Goal: Task Accomplishment & Management: Manage account settings

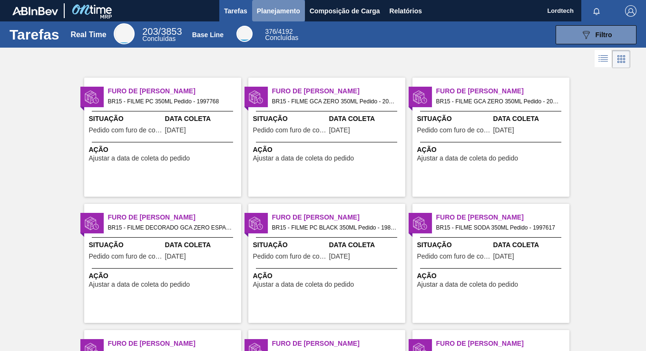
click at [272, 9] on span "Planejamento" at bounding box center [278, 10] width 43 height 11
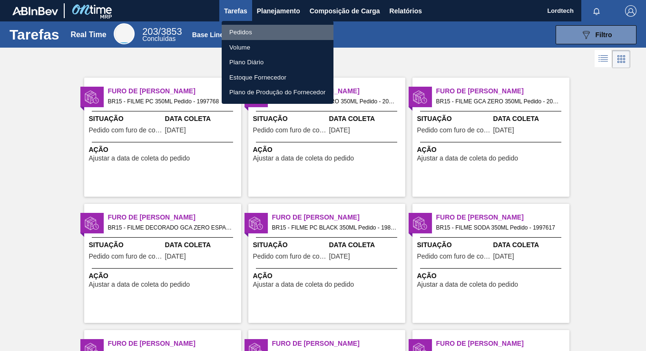
click at [241, 33] on li "Pedidos" at bounding box center [278, 32] width 112 height 15
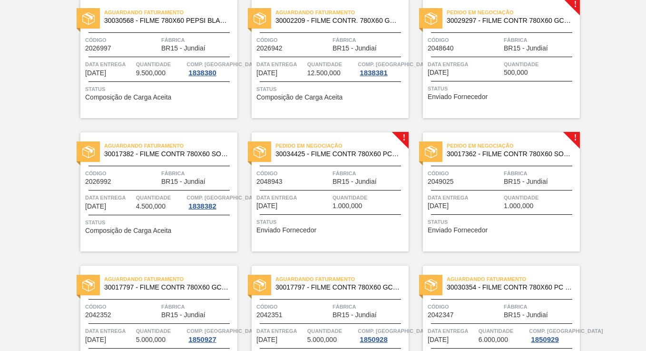
scroll to position [809, 0]
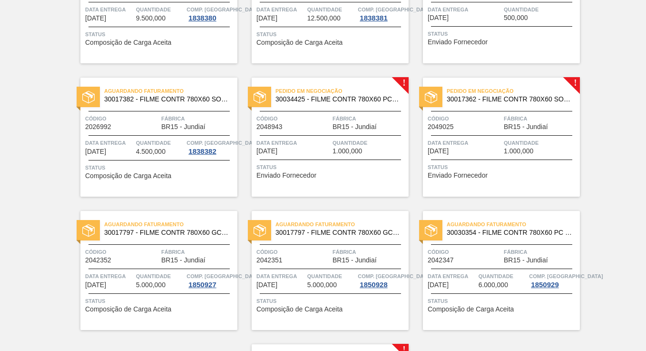
click at [147, 127] on div "Código 2026992" at bounding box center [122, 122] width 74 height 17
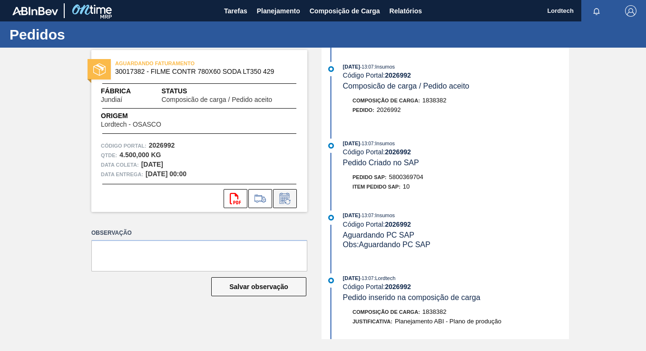
click at [288, 197] on icon at bounding box center [284, 199] width 7 height 6
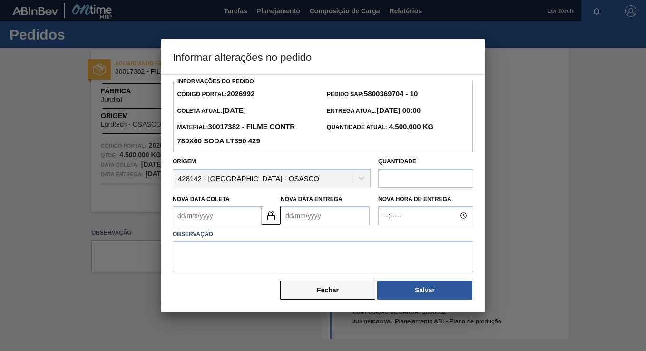
click at [333, 286] on button "Fechar" at bounding box center [327, 289] width 95 height 19
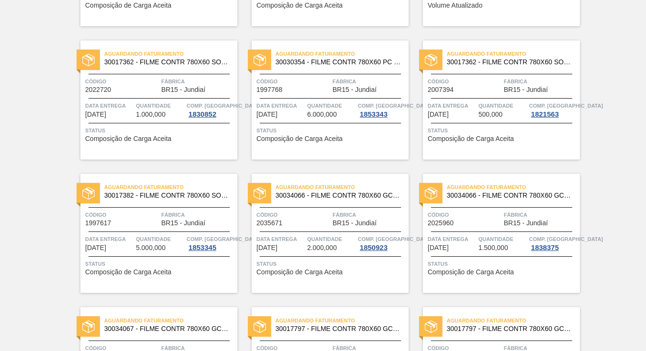
scroll to position [190, 0]
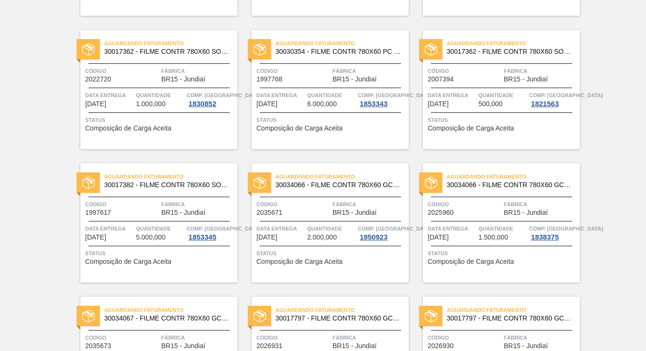
click at [185, 214] on span "BR15 - Jundiaí" at bounding box center [183, 212] width 44 height 7
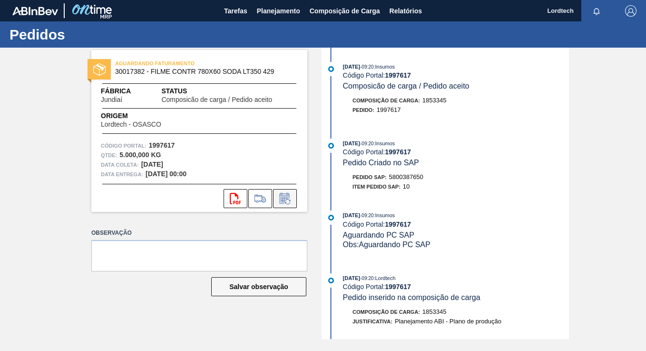
click at [282, 194] on icon at bounding box center [285, 198] width 10 height 11
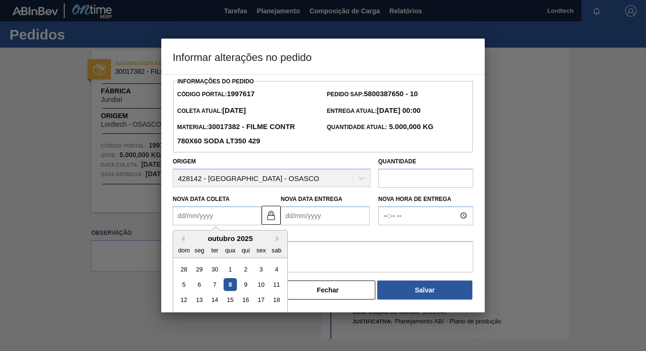
click at [219, 213] on Coleta1997617 "Nova Data Coleta" at bounding box center [217, 215] width 89 height 19
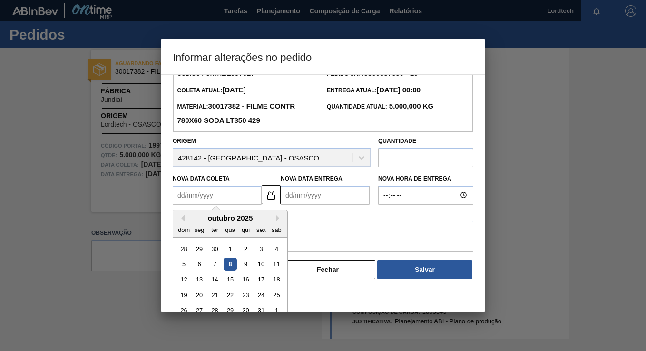
scroll to position [32, 0]
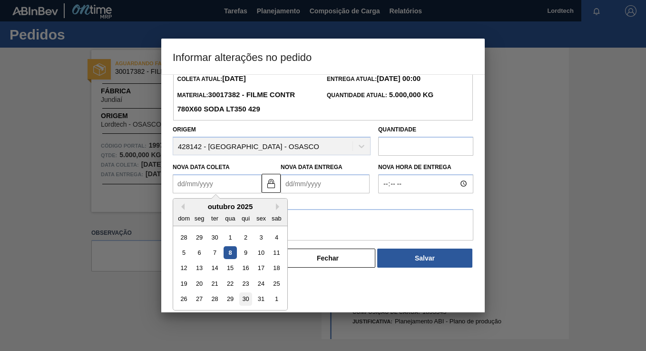
click at [244, 297] on div "30" at bounding box center [245, 298] width 13 height 13
type Coleta1997617 "30/10/2025"
type Entrega1997617 "01/11/2025"
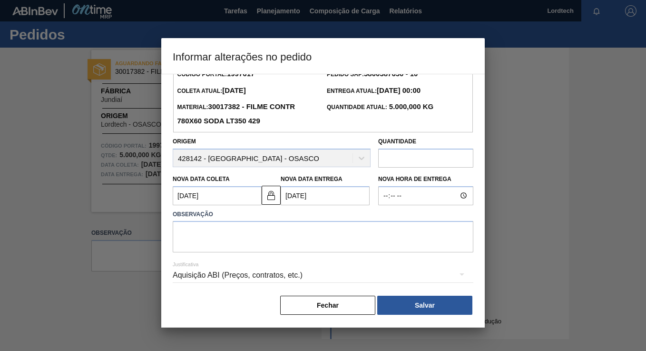
scroll to position [20, 0]
click at [230, 195] on Coleta1997617 "30/10/2025" at bounding box center [217, 195] width 89 height 19
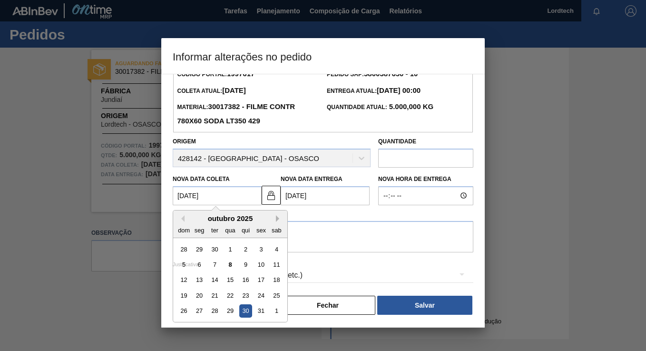
click at [278, 218] on button "Next Month" at bounding box center [279, 218] width 7 height 7
click at [225, 261] on div "5" at bounding box center [230, 264] width 13 height 13
type Coleta1997617 "05/11/2025"
type Entrega1997617 "07/11/2025"
click at [224, 197] on Coleta1997617 "05/11/2025" at bounding box center [217, 195] width 89 height 19
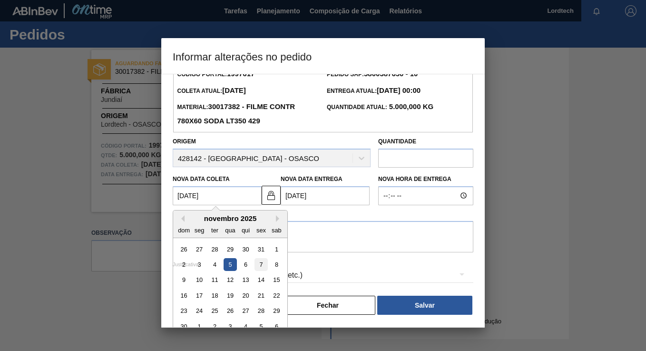
click at [259, 262] on div "7" at bounding box center [260, 264] width 13 height 13
type Coleta1997617 "07/11/2025"
type Entrega1997617 "09/11/2025"
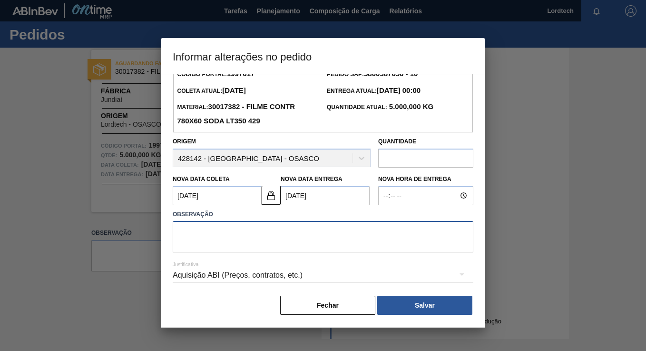
click at [198, 232] on textarea at bounding box center [323, 236] width 301 height 31
type textarea "PRODUÇÃO"
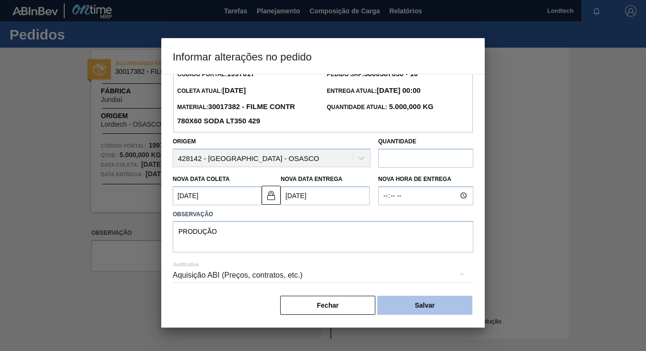
click at [419, 307] on button "Salvar" at bounding box center [424, 304] width 95 height 19
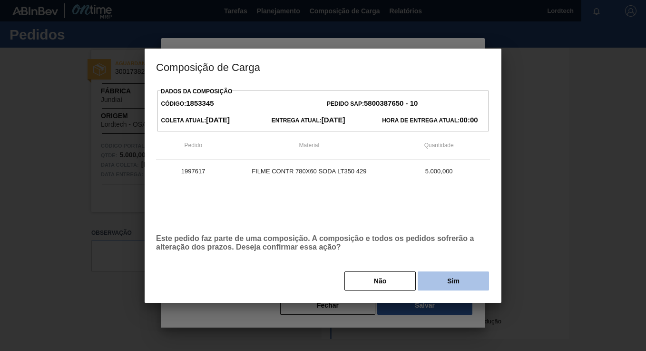
click at [444, 282] on button "Sim" at bounding box center [453, 280] width 71 height 19
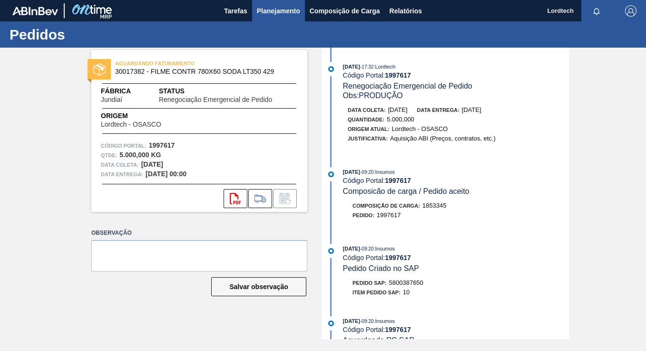
click at [278, 12] on span "Planejamento" at bounding box center [278, 10] width 43 height 11
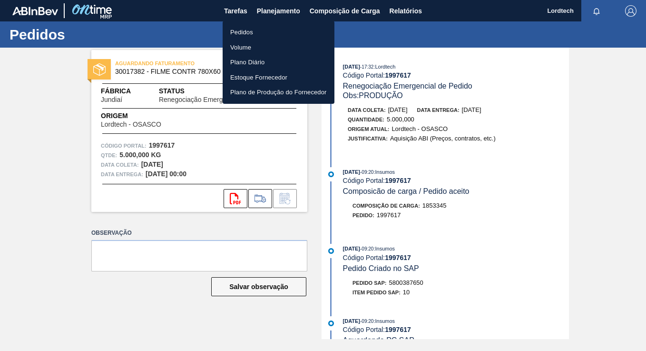
click at [244, 33] on li "Pedidos" at bounding box center [279, 32] width 112 height 15
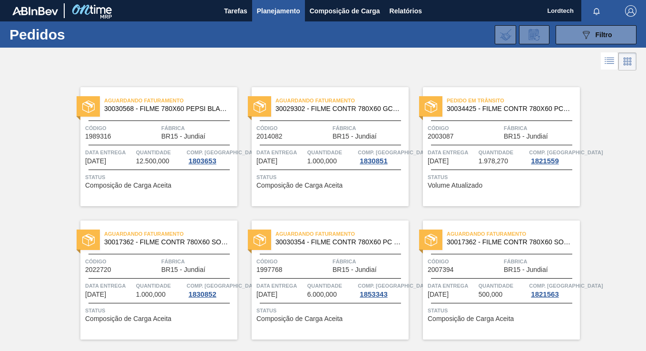
click at [148, 267] on div "Código 2022720" at bounding box center [122, 264] width 74 height 17
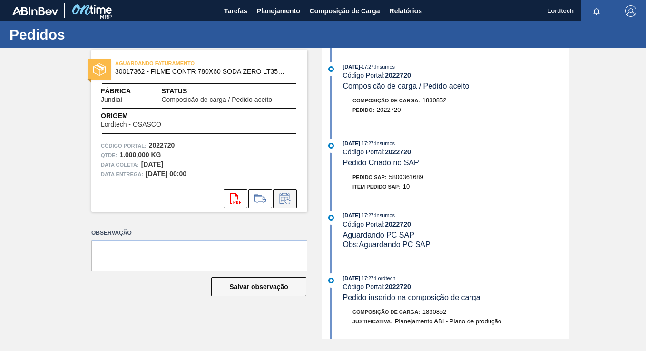
click at [287, 204] on icon at bounding box center [287, 201] width 5 height 5
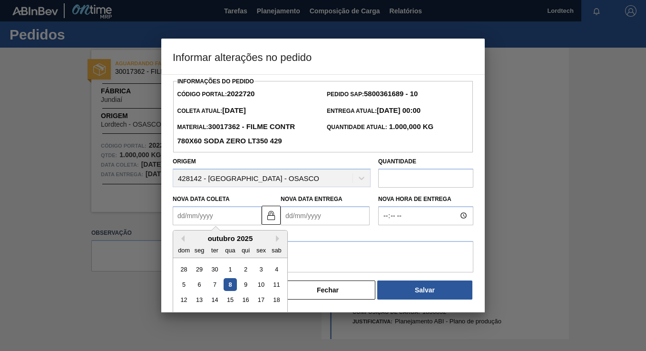
click at [225, 218] on Coleta2022720 "Nova Data Coleta" at bounding box center [217, 215] width 89 height 19
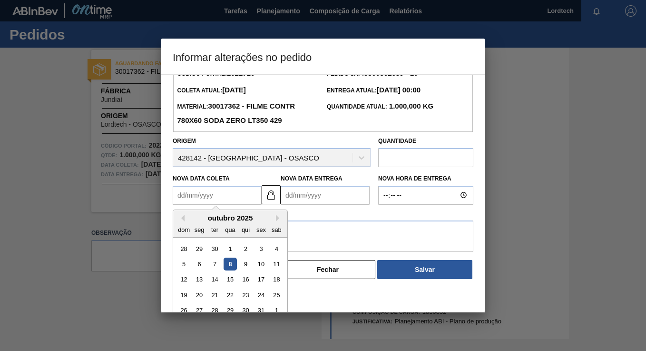
scroll to position [32, 0]
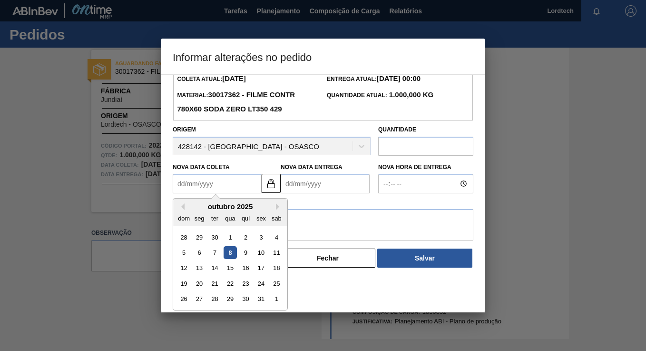
click at [275, 206] on div "outubro 2025" at bounding box center [230, 206] width 114 height 8
click at [277, 206] on button "Next Month" at bounding box center [279, 206] width 7 height 7
click at [258, 250] on div "7" at bounding box center [260, 252] width 13 height 13
type Coleta2022720 "07/11/2025"
type Entrega2022720 "09/11/2025"
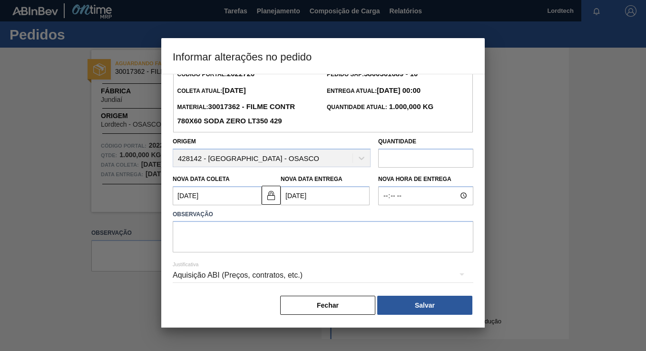
scroll to position [20, 0]
click at [208, 240] on textarea at bounding box center [323, 236] width 301 height 31
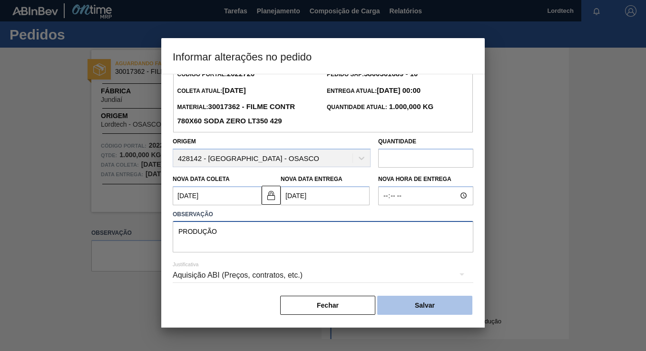
type textarea "PRODUÇÃO"
click at [421, 304] on button "Salvar" at bounding box center [424, 304] width 95 height 19
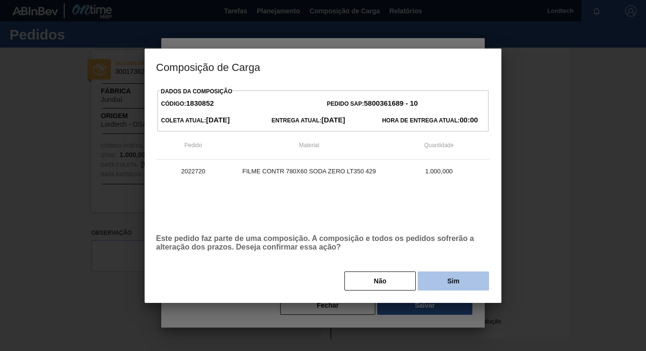
click at [441, 273] on button "Sim" at bounding box center [453, 280] width 71 height 19
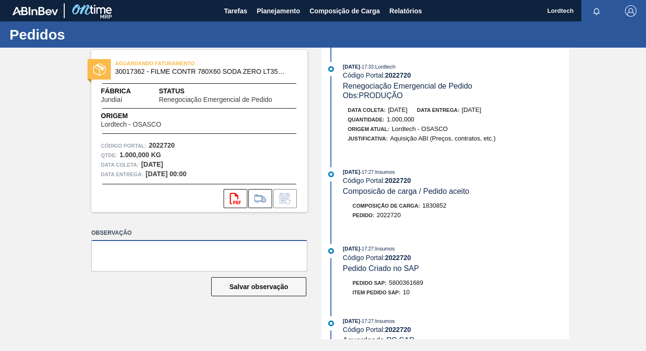
click at [140, 251] on textarea at bounding box center [199, 255] width 216 height 31
click at [279, 9] on span "Planejamento" at bounding box center [278, 10] width 43 height 11
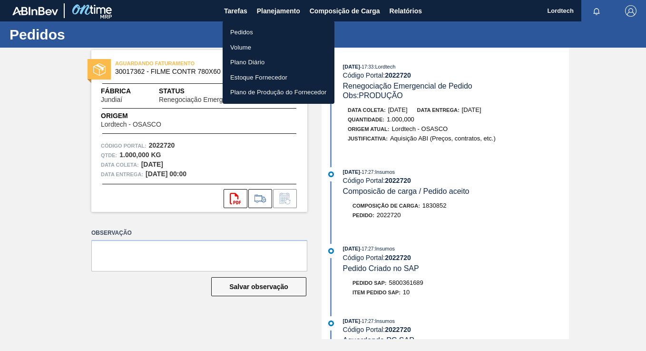
click at [240, 28] on li "Pedidos" at bounding box center [279, 32] width 112 height 15
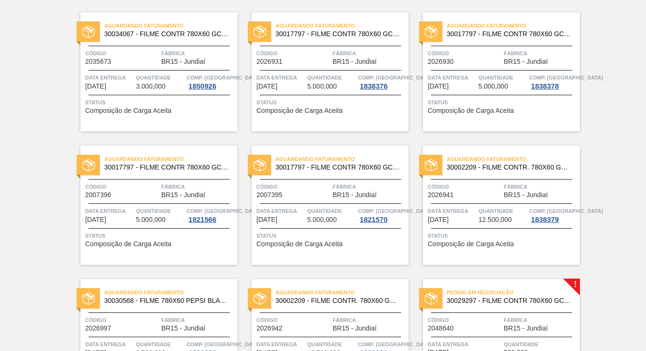
scroll to position [476, 0]
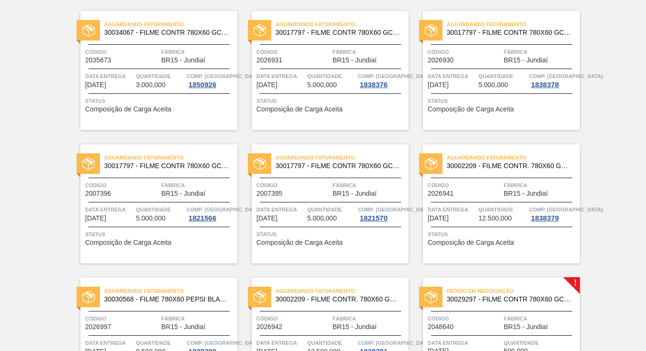
click at [485, 195] on div "Código 2026941" at bounding box center [465, 188] width 74 height 17
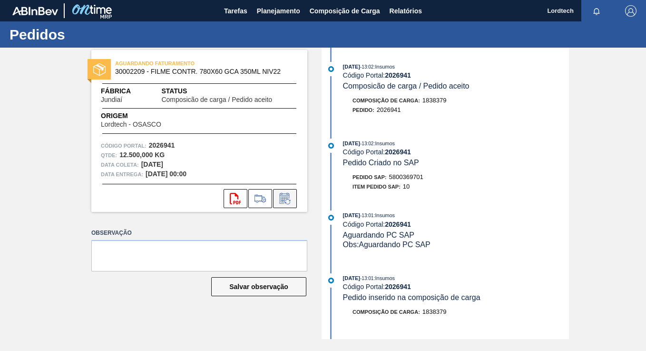
click at [291, 198] on icon at bounding box center [284, 198] width 15 height 11
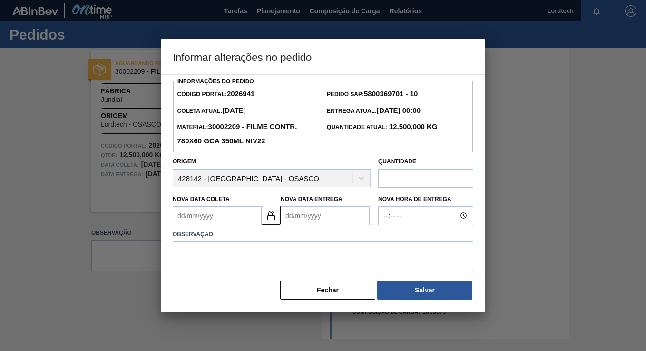
click at [199, 212] on Coleta2026941 "Nova Data Coleta" at bounding box center [217, 215] width 89 height 19
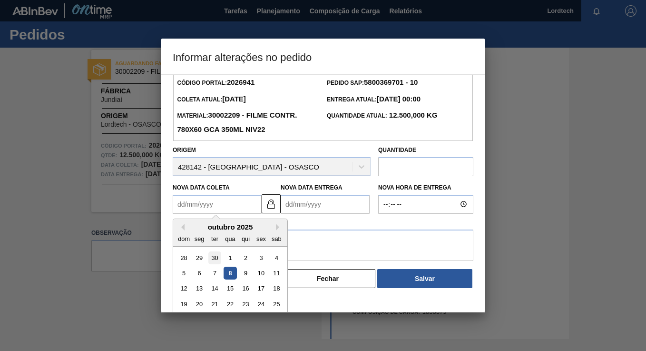
scroll to position [32, 0]
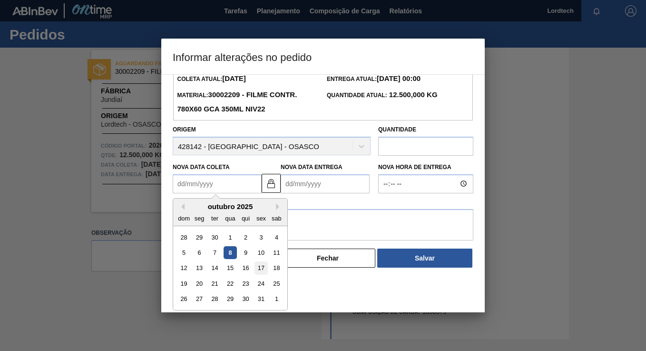
click at [262, 270] on div "17" at bounding box center [260, 267] width 13 height 13
type Coleta2026941 "17/10/2025"
type Entrega2026941 "19/10/2025"
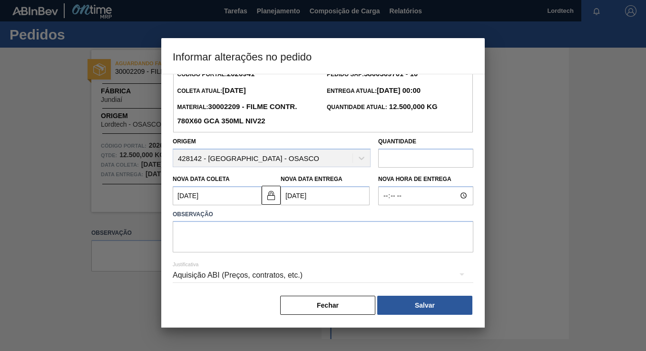
scroll to position [20, 0]
click at [227, 199] on Coleta2026941 "17/10/2025" at bounding box center [217, 195] width 89 height 19
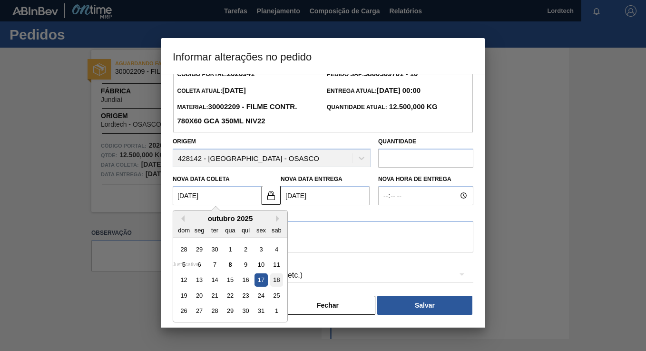
click at [279, 279] on div "18" at bounding box center [276, 279] width 13 height 13
type Coleta2026941 "18/10/2025"
type Entrega2026941 "20/10/2025"
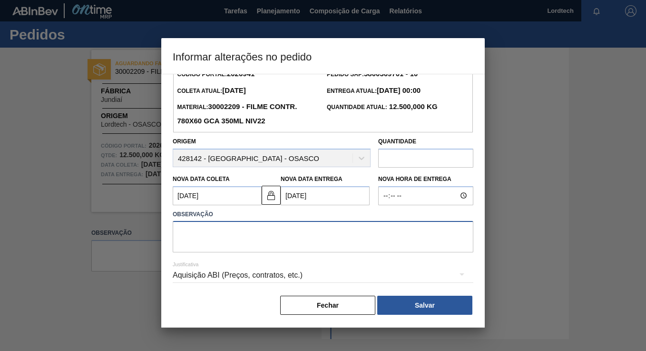
click at [200, 229] on textarea at bounding box center [323, 236] width 301 height 31
type textarea "PRODUÇÃO"
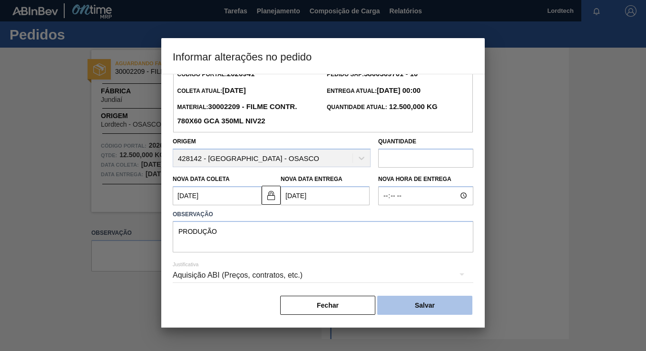
click at [417, 300] on button "Salvar" at bounding box center [424, 304] width 95 height 19
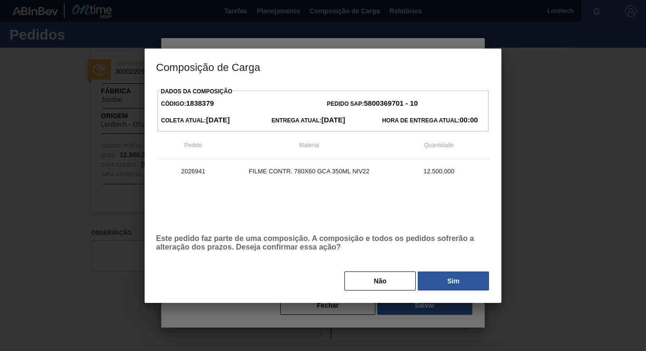
click at [437, 277] on button "Sim" at bounding box center [453, 280] width 71 height 19
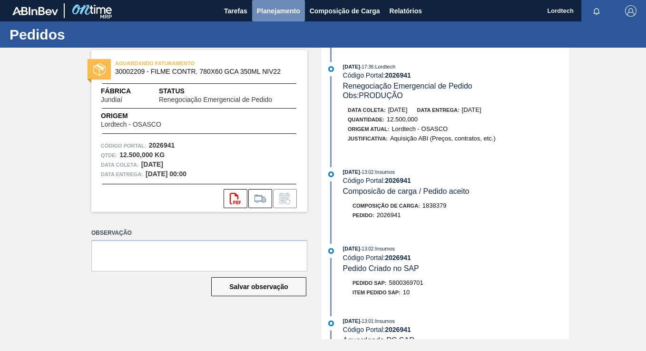
click at [267, 15] on span "Planejamento" at bounding box center [278, 10] width 43 height 11
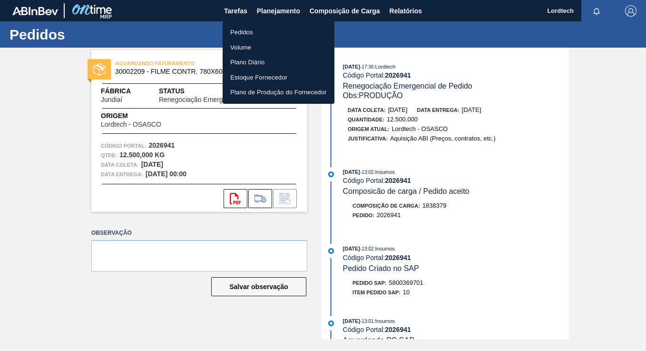
click at [246, 32] on li "Pedidos" at bounding box center [279, 32] width 112 height 15
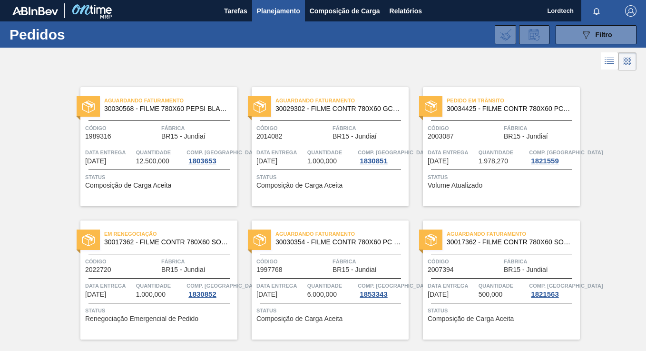
click at [429, 74] on div "Pedido em Trânsito 30034425 - FILME CONTR 780X60 PCTW LT350 NIV25 Código 200308…" at bounding box center [494, 139] width 171 height 133
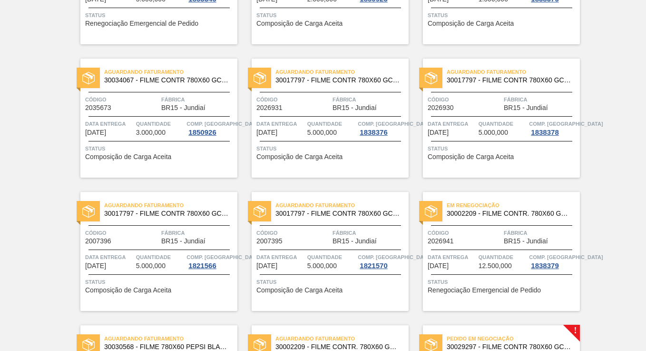
scroll to position [476, 0]
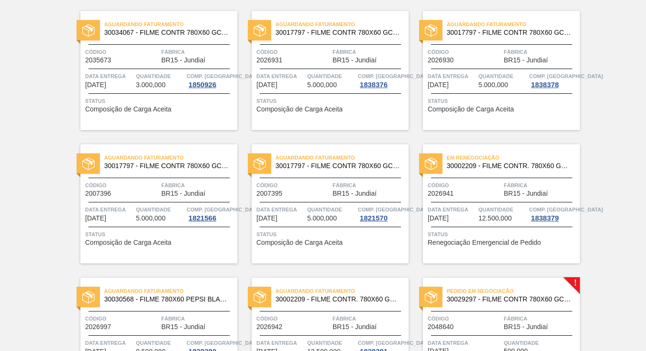
click at [158, 195] on div "Código 2007396 Fábrica BR15 - Jundiaí" at bounding box center [158, 188] width 157 height 17
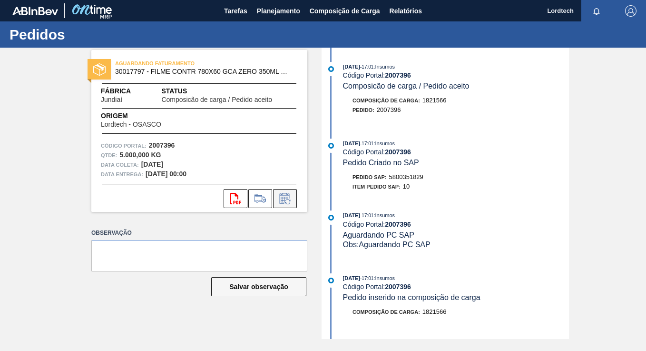
click at [280, 197] on icon at bounding box center [284, 198] width 15 height 11
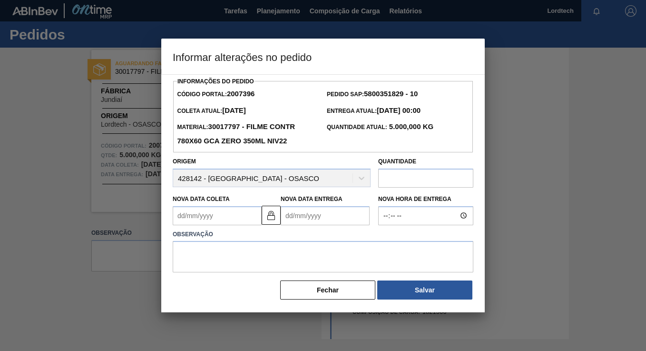
click at [216, 216] on Coleta2007396 "Nova Data Coleta" at bounding box center [217, 215] width 89 height 19
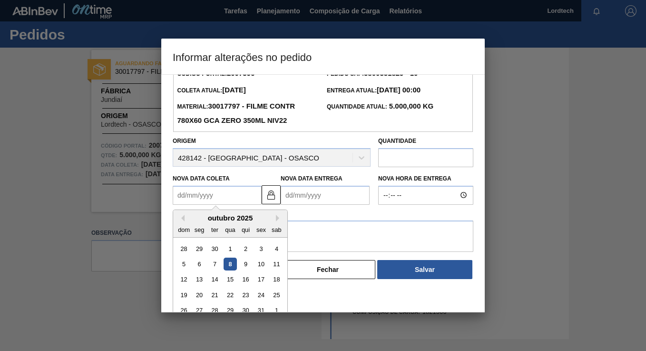
scroll to position [32, 0]
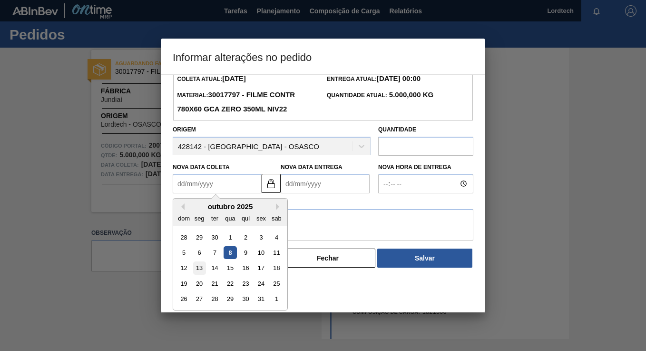
click at [196, 263] on div "13" at bounding box center [199, 267] width 13 height 13
type Coleta2007396 "13/10/2025"
type Entrega2007396 "15/10/2025"
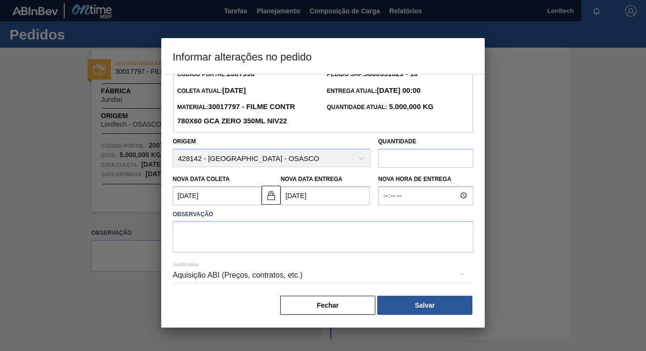
scroll to position [20, 0]
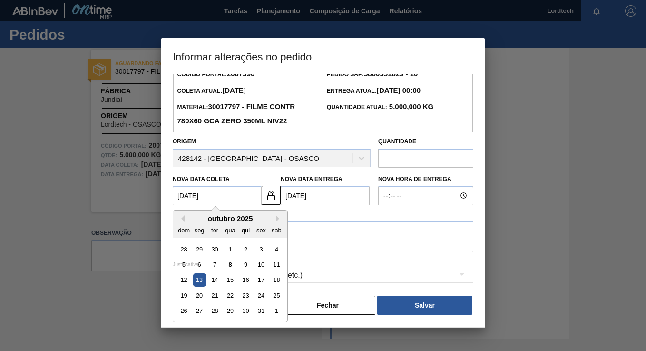
click at [219, 196] on Coleta2007396 "13/10/2025" at bounding box center [217, 195] width 89 height 19
click at [229, 276] on div "15" at bounding box center [230, 279] width 13 height 13
type Coleta2007396 "15/10/2025"
type Entrega2007396 "17/10/2025"
click at [205, 192] on Coleta2007396 "15/10/2025" at bounding box center [217, 195] width 89 height 19
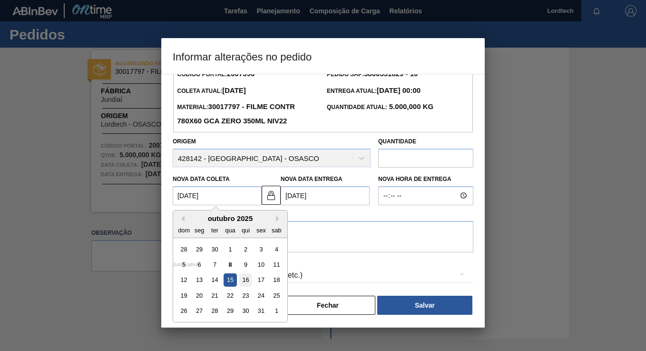
click at [244, 276] on div "16" at bounding box center [245, 279] width 13 height 13
type Coleta2007396 "16/10/2025"
type Entrega2007396 "18/10/2025"
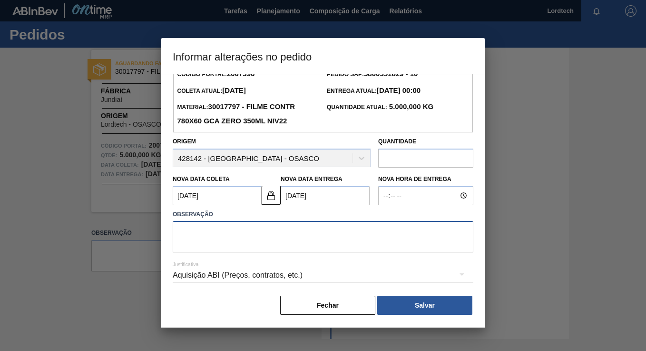
click at [185, 232] on textarea at bounding box center [323, 236] width 301 height 31
type textarea "produção"
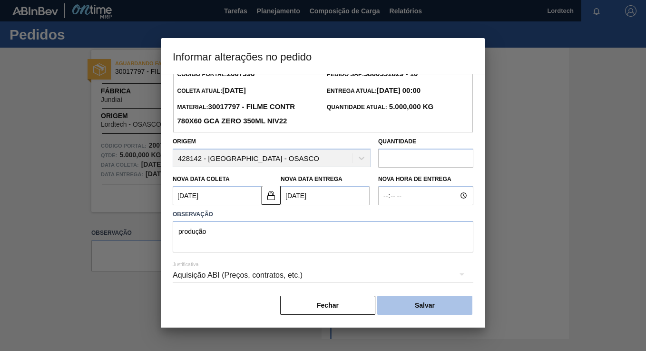
click at [432, 296] on button "Salvar" at bounding box center [424, 304] width 95 height 19
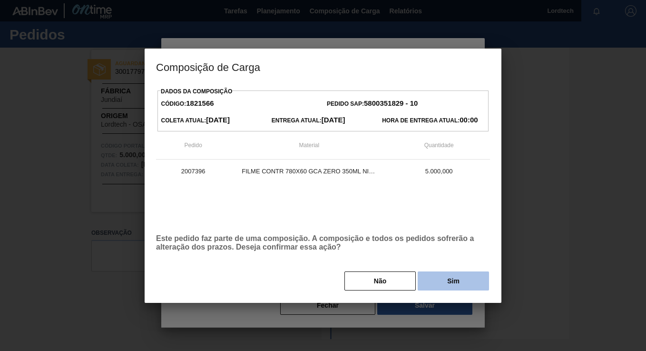
click at [445, 283] on button "Sim" at bounding box center [453, 280] width 71 height 19
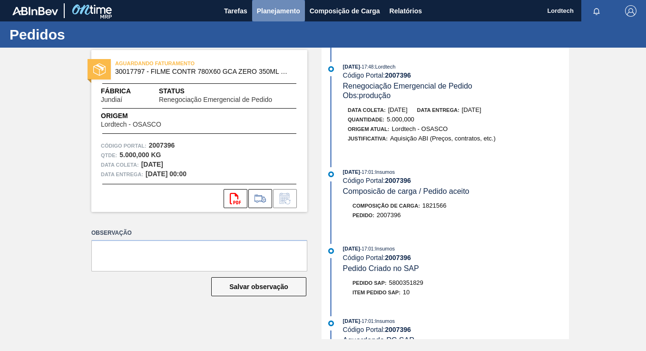
click at [271, 8] on span "Planejamento" at bounding box center [278, 10] width 43 height 11
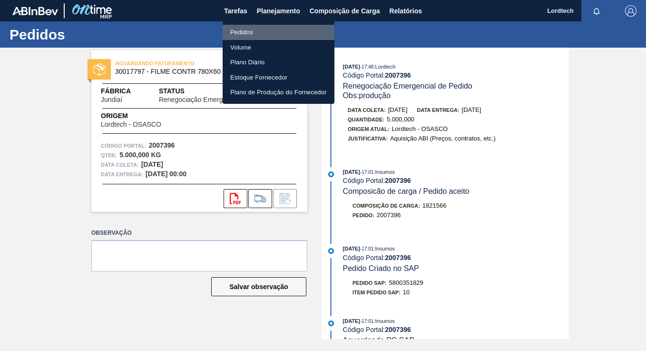
click at [245, 30] on li "Pedidos" at bounding box center [279, 32] width 112 height 15
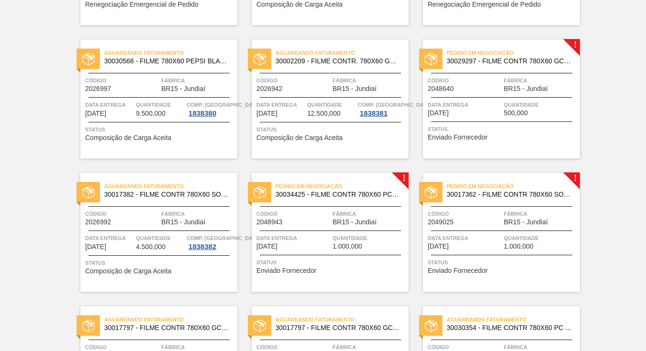
scroll to position [666, 0]
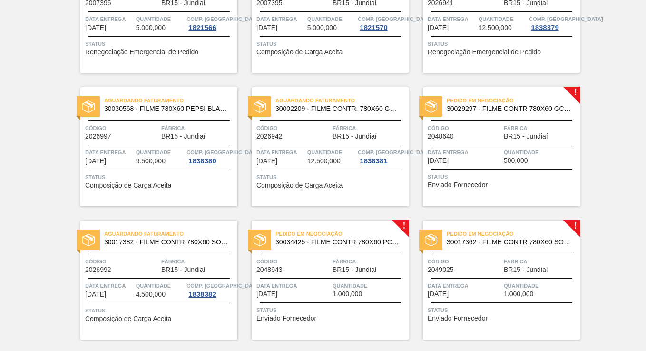
click at [455, 170] on div "Pedido em Negociação 30029297 - FILME CONTR 780X60 GCA EXP ESP NIV23 Código 204…" at bounding box center [501, 146] width 157 height 119
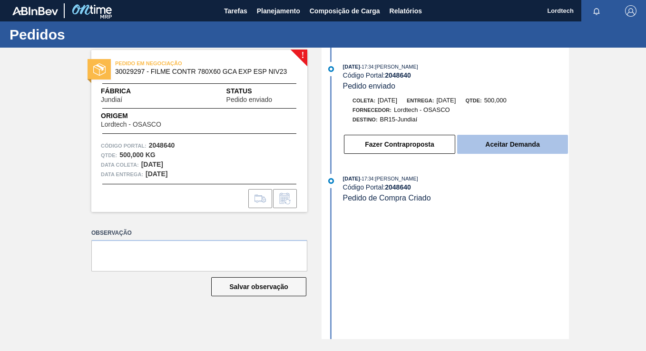
click at [504, 144] on button "Aceitar Demanda" at bounding box center [512, 144] width 111 height 19
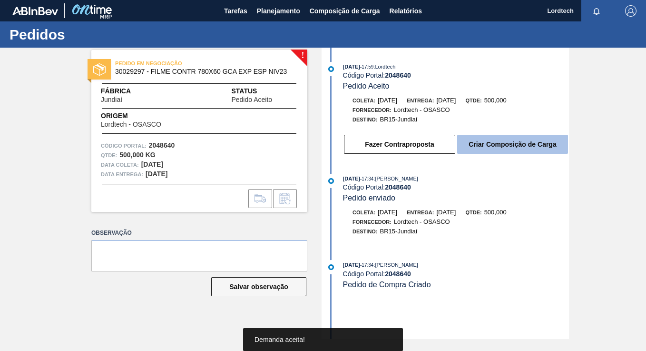
click at [504, 143] on button "Criar Composição de Carga" at bounding box center [512, 144] width 111 height 19
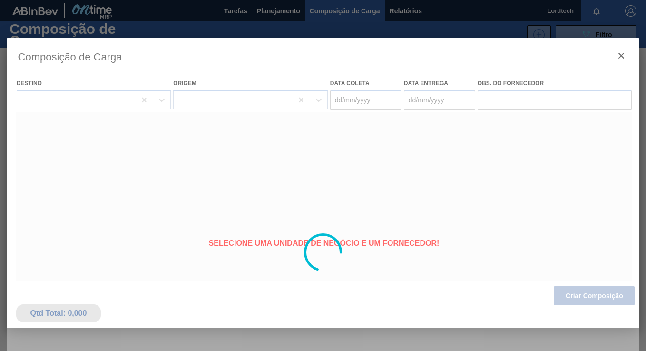
type coleta "04/11/2025"
type Entrega "06/11/2025"
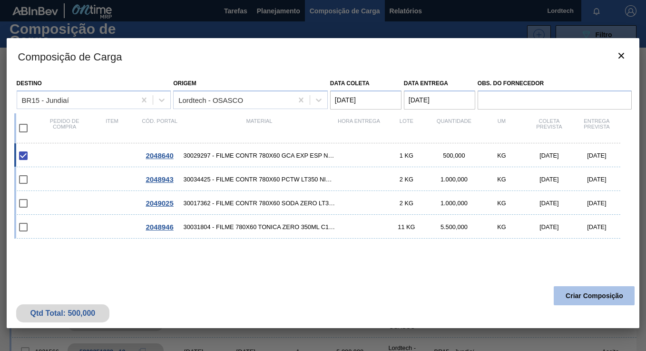
click at [599, 293] on button "Criar Composição" at bounding box center [594, 295] width 81 height 19
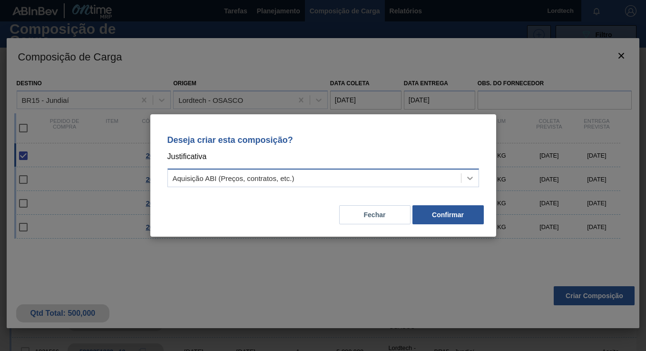
click at [474, 178] on icon at bounding box center [470, 178] width 10 height 10
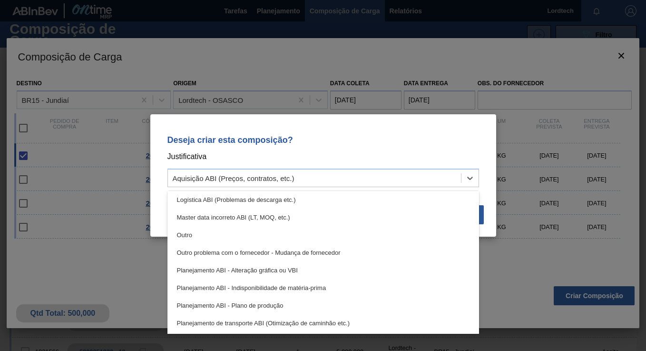
scroll to position [95, 0]
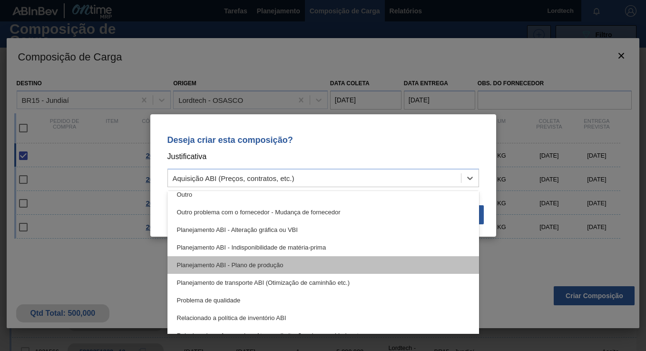
click at [283, 260] on div "Planejamento ABI - Plano de produção" at bounding box center [323, 265] width 312 height 18
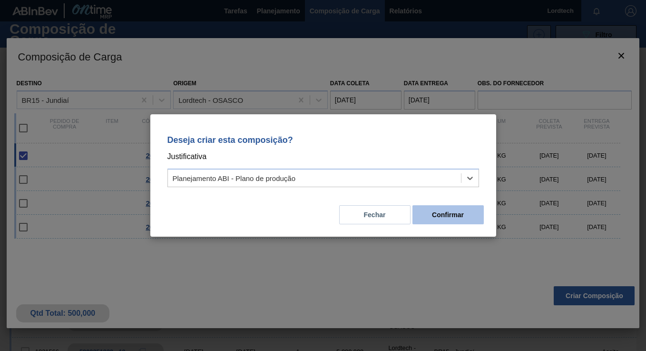
click at [458, 212] on button "Confirmar" at bounding box center [447, 214] width 71 height 19
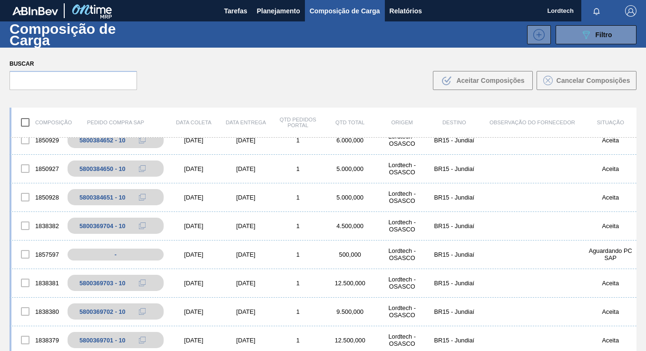
scroll to position [0, 0]
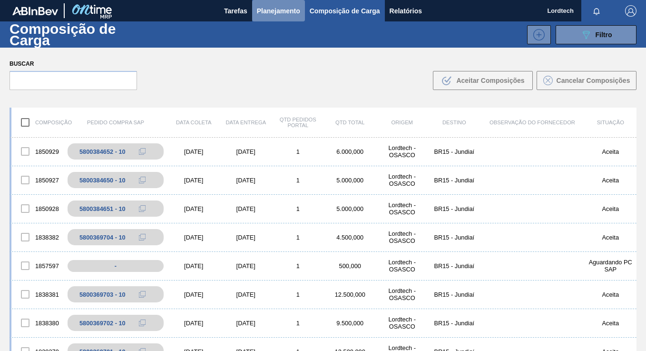
click at [278, 7] on span "Planejamento" at bounding box center [278, 10] width 43 height 11
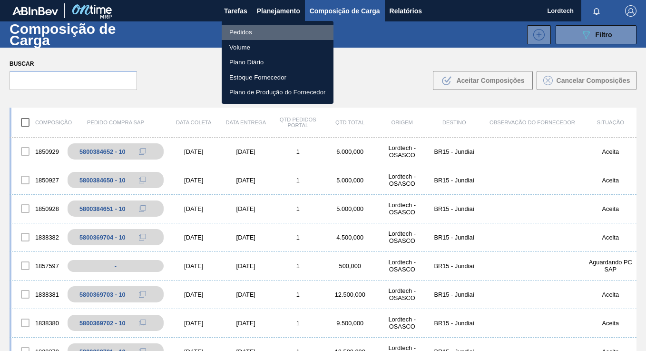
click at [235, 29] on li "Pedidos" at bounding box center [278, 32] width 112 height 15
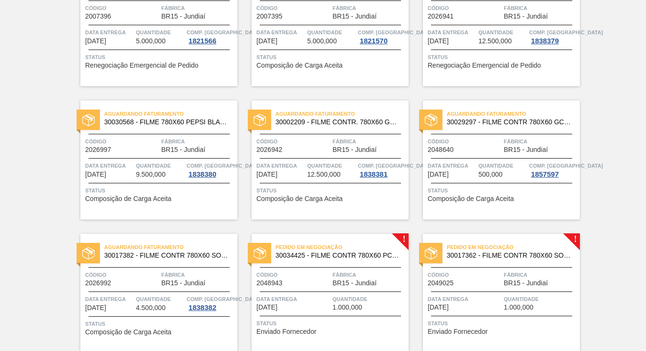
scroll to position [713, 0]
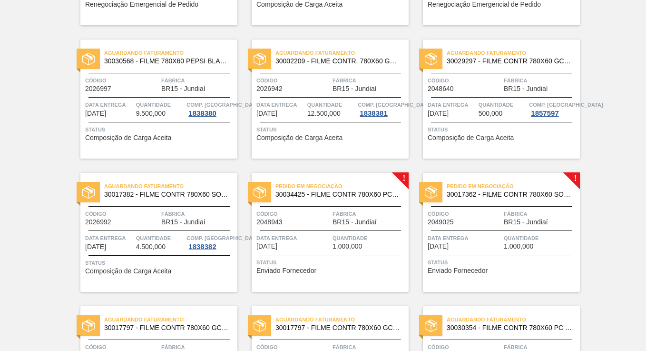
click at [345, 225] on span "BR15 - Jundiaí" at bounding box center [354, 221] width 44 height 7
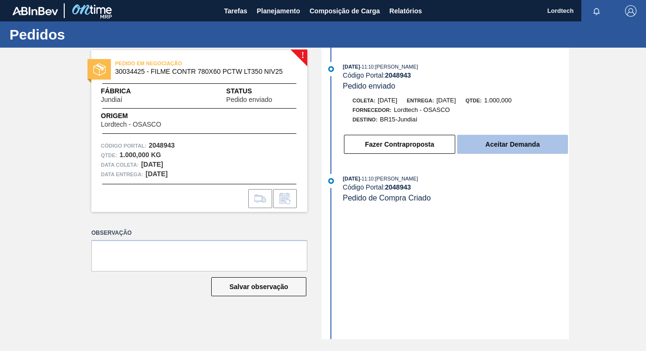
click at [516, 148] on button "Aceitar Demanda" at bounding box center [512, 144] width 111 height 19
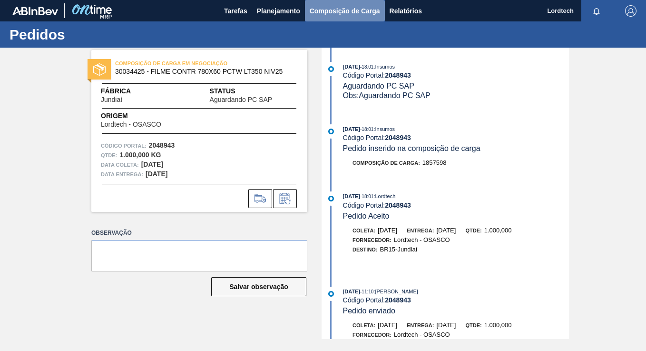
click at [343, 10] on span "Composição de Carga" at bounding box center [345, 10] width 70 height 11
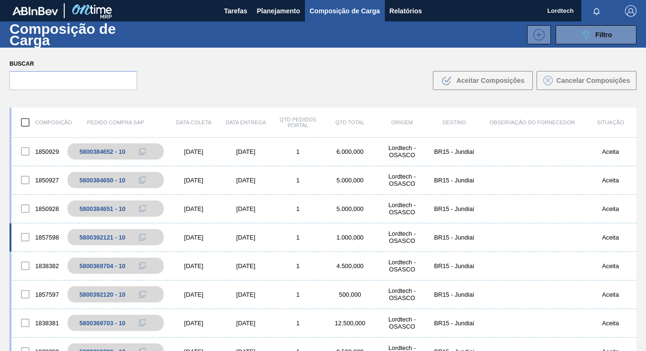
click at [278, 239] on div "1" at bounding box center [298, 237] width 52 height 7
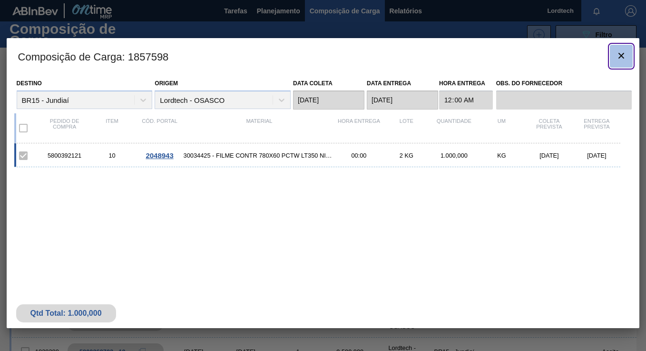
click at [617, 55] on icon "botão de ícone" at bounding box center [620, 55] width 11 height 11
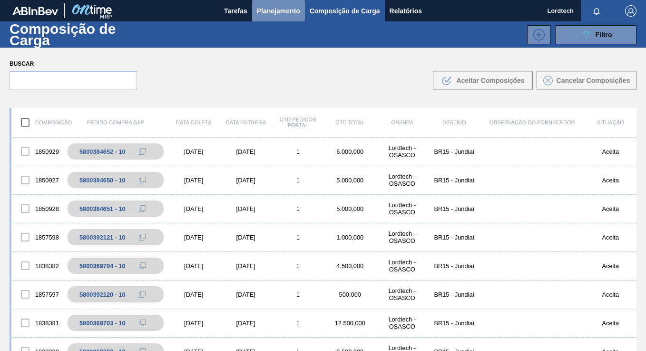
click at [271, 8] on span "Planejamento" at bounding box center [278, 10] width 43 height 11
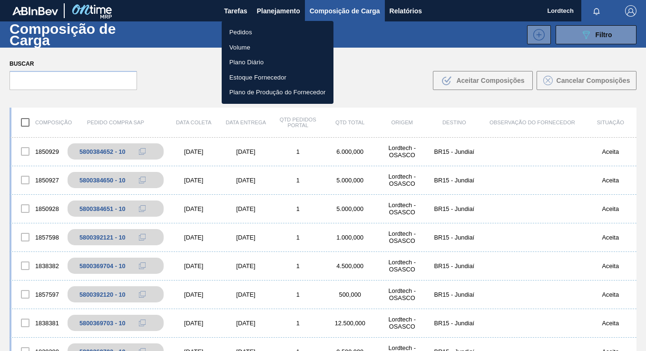
click at [368, 67] on div at bounding box center [323, 175] width 646 height 351
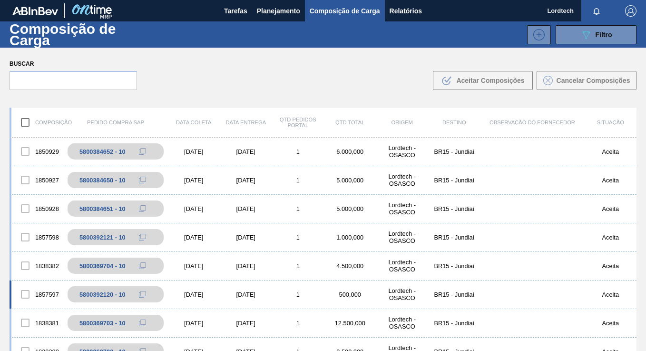
click at [222, 291] on div "06/11/2025" at bounding box center [246, 294] width 52 height 7
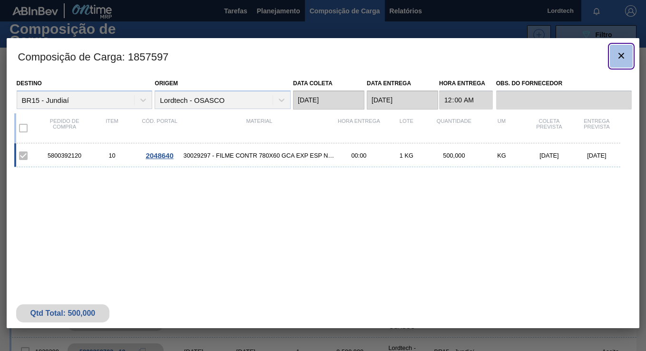
click at [622, 55] on icon "botão de ícone" at bounding box center [621, 56] width 6 height 6
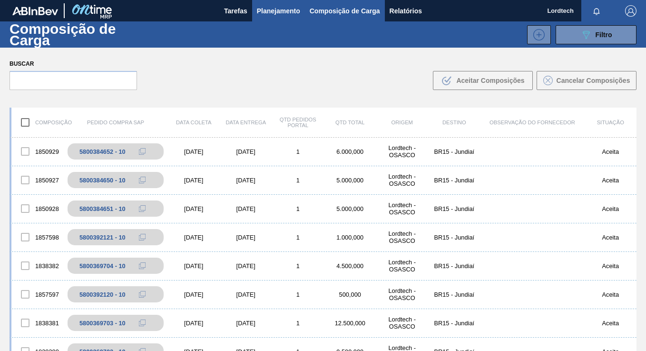
click at [261, 9] on span "Planejamento" at bounding box center [278, 10] width 43 height 11
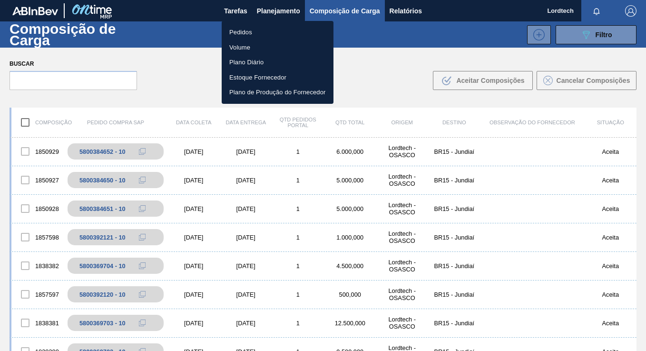
click at [238, 36] on li "Pedidos" at bounding box center [278, 32] width 112 height 15
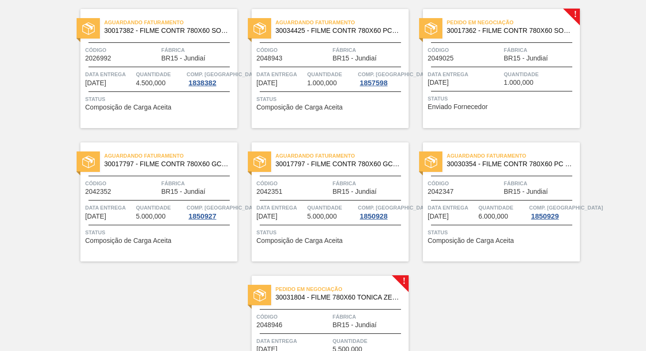
scroll to position [904, 0]
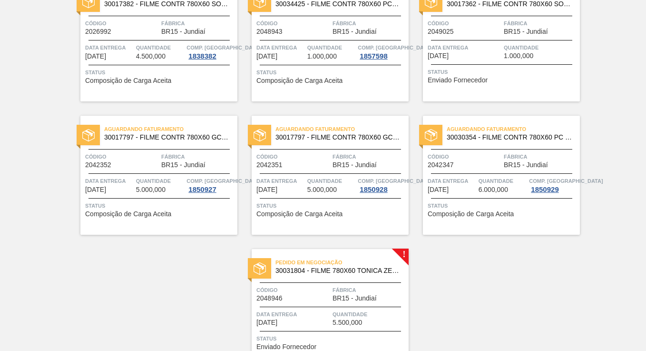
click at [482, 50] on span "Data Entrega" at bounding box center [465, 48] width 74 height 10
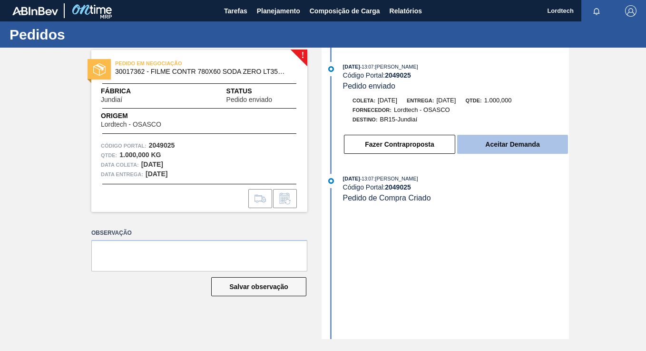
click at [506, 146] on button "Aceitar Demanda" at bounding box center [512, 144] width 111 height 19
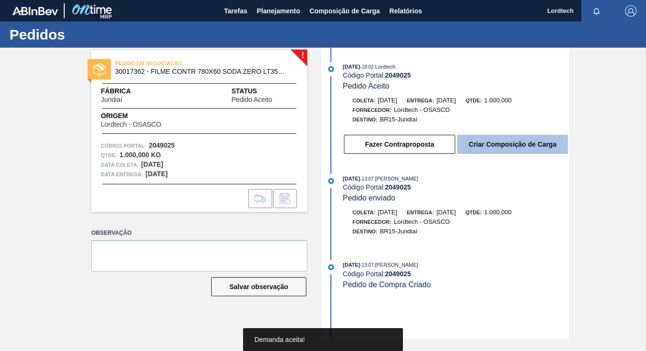
click at [530, 145] on button "Criar Composição de Carga" at bounding box center [512, 144] width 111 height 19
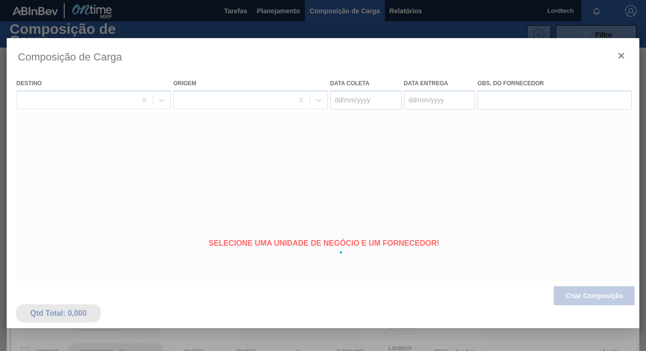
type coleta "21/11/2025"
type Entrega "23/11/2025"
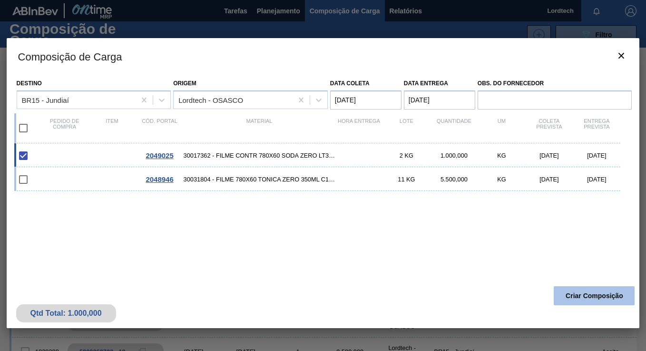
click at [597, 292] on button "Criar Composição" at bounding box center [594, 295] width 81 height 19
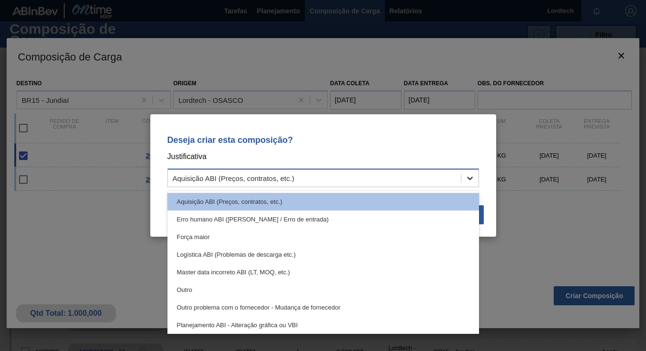
click at [471, 177] on icon at bounding box center [470, 177] width 6 height 3
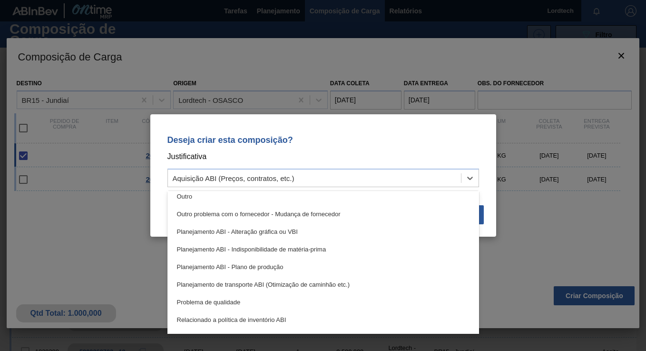
scroll to position [95, 0]
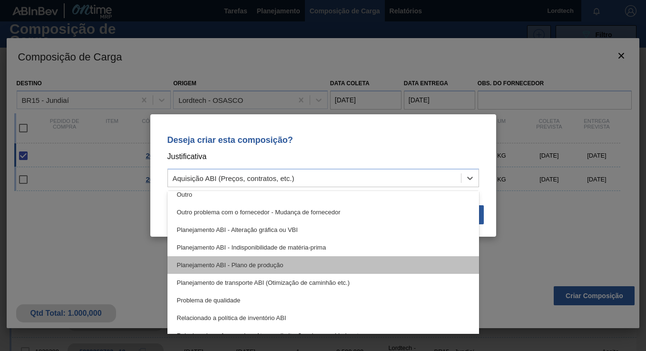
click at [266, 261] on div "Planejamento ABI - Plano de produção" at bounding box center [323, 265] width 312 height 18
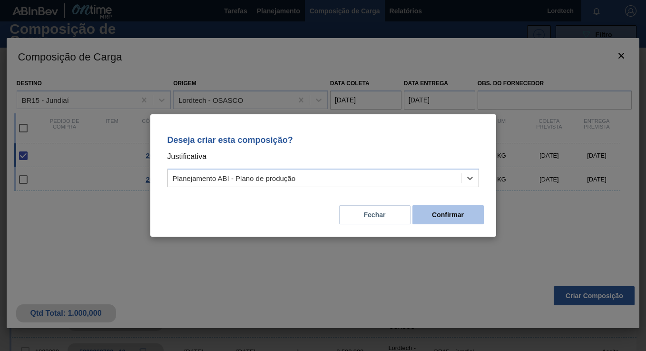
click at [448, 213] on button "Confirmar" at bounding box center [447, 214] width 71 height 19
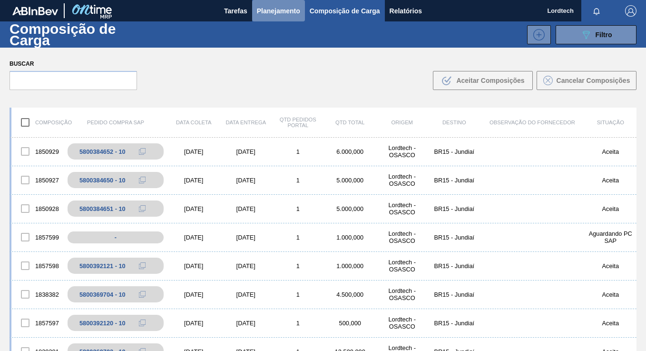
click at [279, 9] on span "Planejamento" at bounding box center [278, 10] width 43 height 11
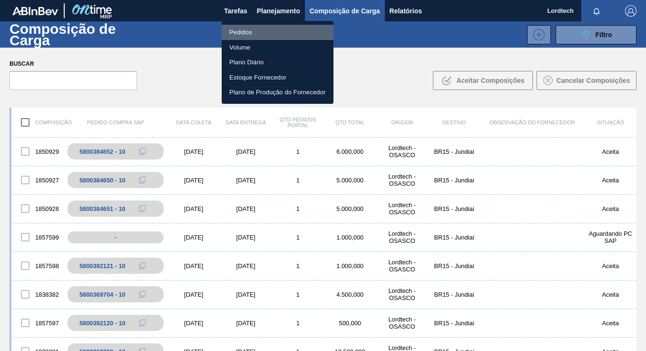
click at [245, 30] on li "Pedidos" at bounding box center [278, 32] width 112 height 15
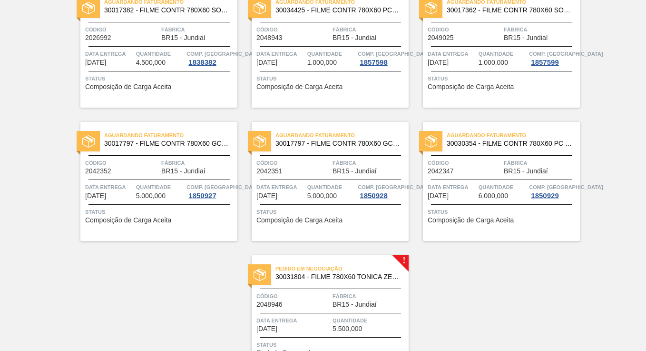
scroll to position [956, 0]
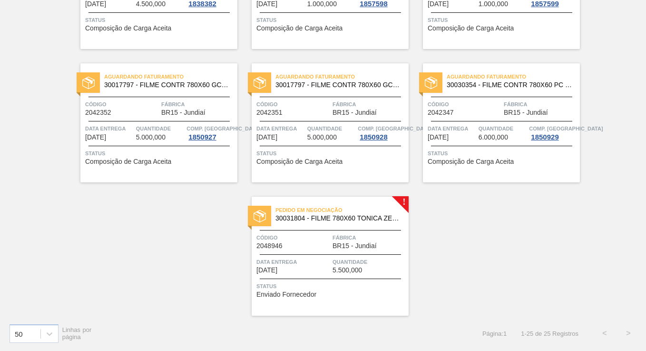
click at [335, 244] on span "BR15 - Jundiaí" at bounding box center [354, 245] width 44 height 7
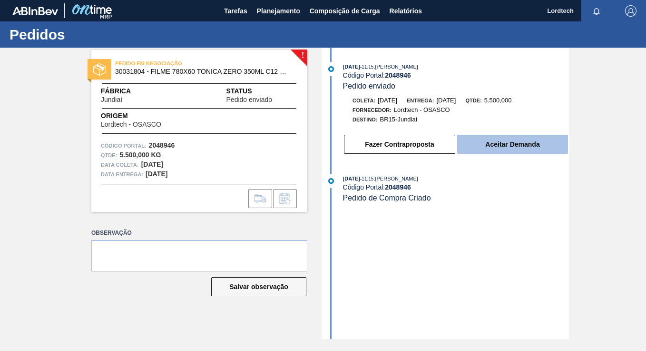
click at [523, 144] on button "Aceitar Demanda" at bounding box center [512, 144] width 111 height 19
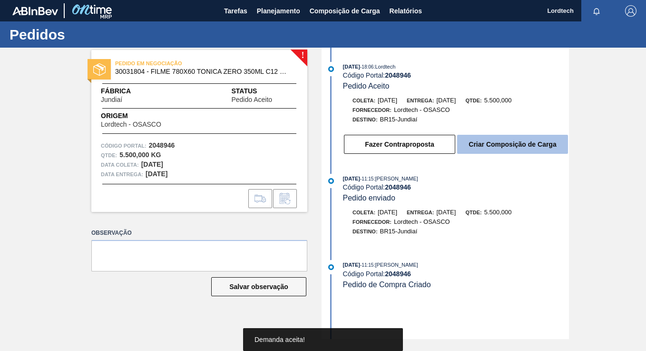
click at [519, 141] on button "Criar Composição de Carga" at bounding box center [512, 144] width 111 height 19
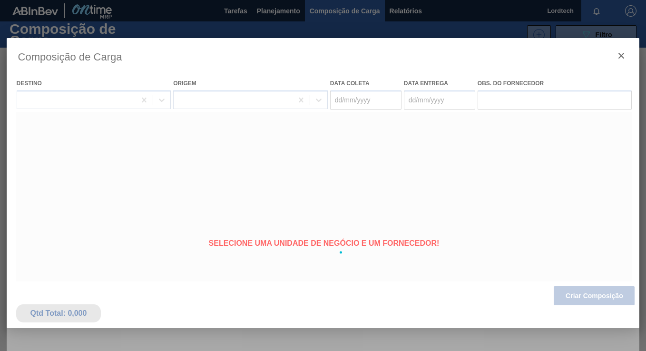
type coleta "04/12/2025"
type Entrega "06/12/2025"
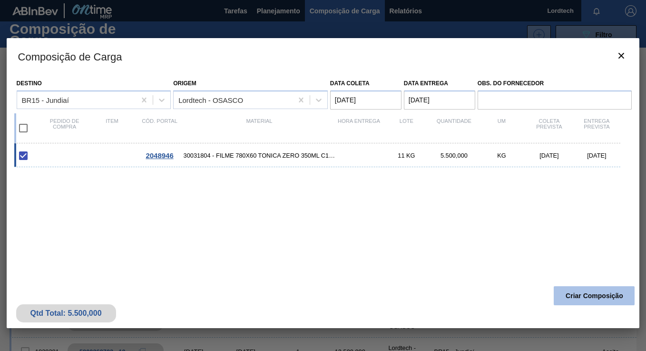
click at [599, 295] on button "Criar Composição" at bounding box center [594, 295] width 81 height 19
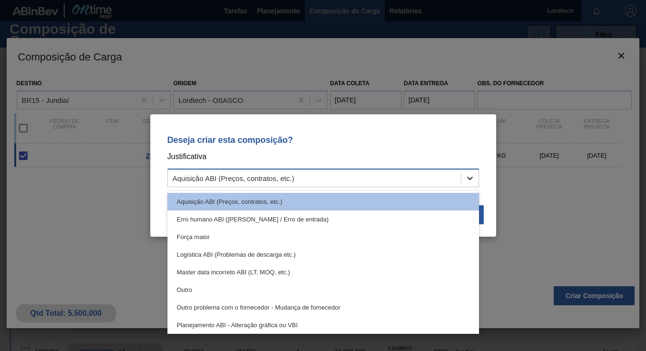
click at [468, 175] on icon at bounding box center [470, 178] width 10 height 10
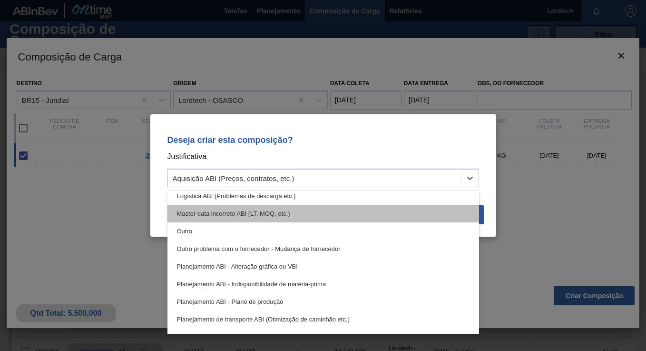
scroll to position [143, 0]
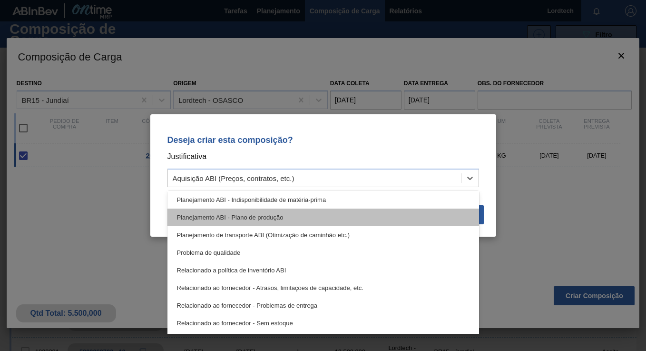
click at [273, 212] on div "Planejamento ABI - Plano de produção" at bounding box center [323, 217] width 312 height 18
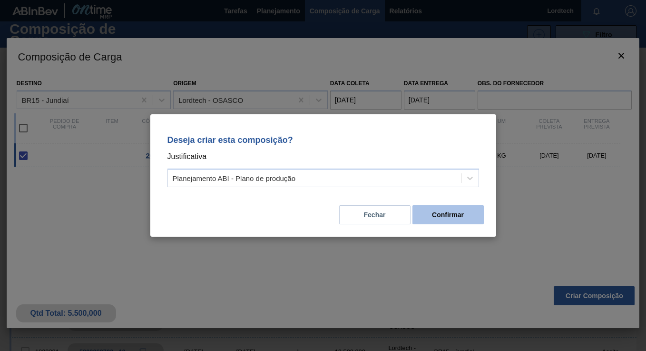
click at [449, 213] on button "Confirmar" at bounding box center [447, 214] width 71 height 19
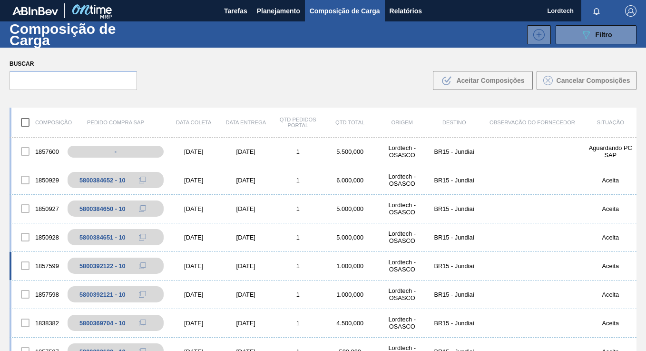
click at [230, 269] on div "23/11/2025" at bounding box center [246, 265] width 52 height 7
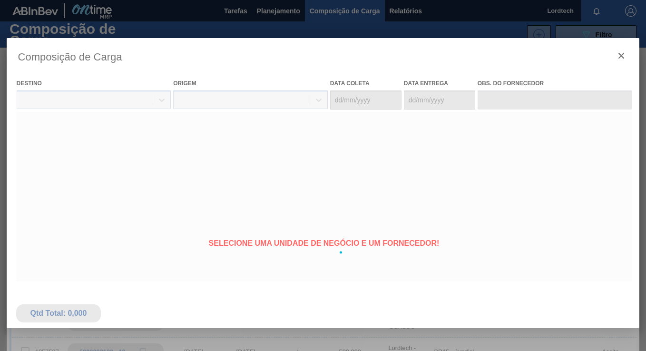
type coleta "21/11/2025"
type Entrega "23/11/2025"
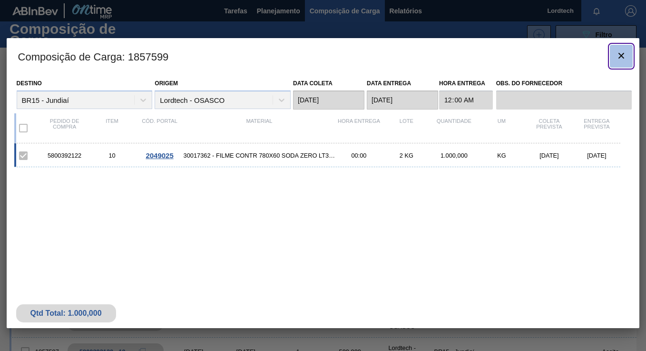
click at [624, 58] on icon "botão de ícone" at bounding box center [621, 56] width 6 height 6
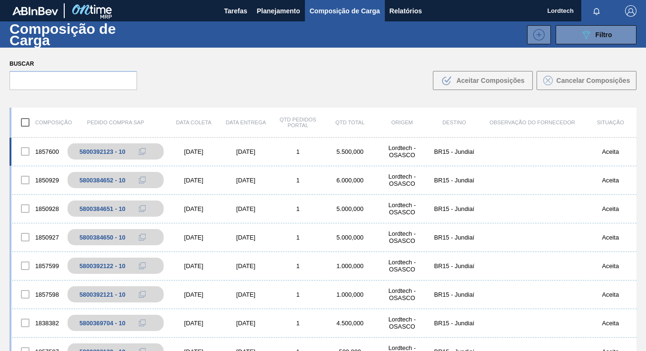
click at [268, 153] on div "06/12/2025" at bounding box center [246, 151] width 52 height 7
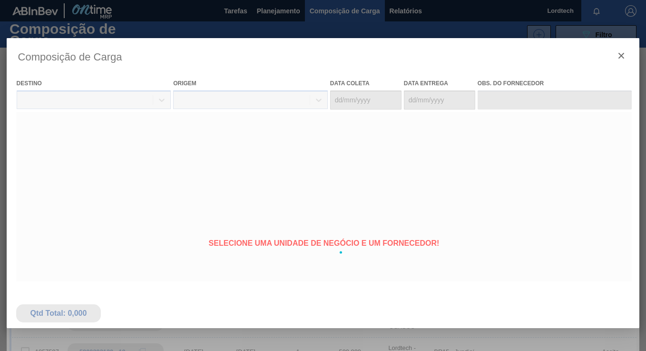
type coleta "04/12/2025"
type Entrega "06/12/2025"
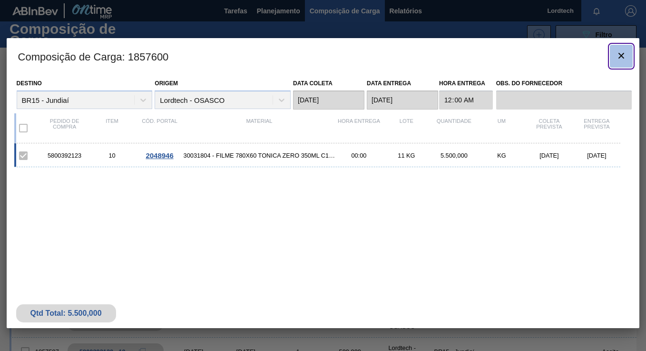
click at [619, 54] on icon "botão de ícone" at bounding box center [620, 55] width 11 height 11
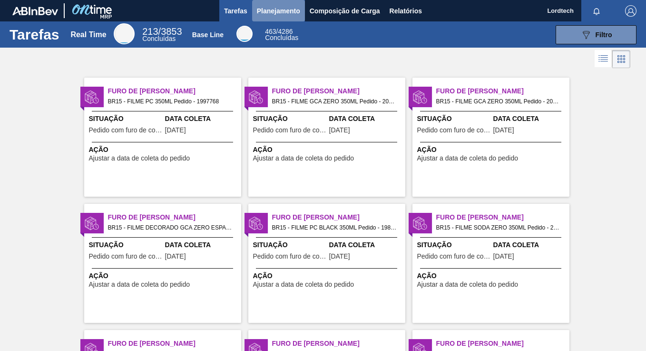
click at [273, 12] on span "Planejamento" at bounding box center [278, 10] width 43 height 11
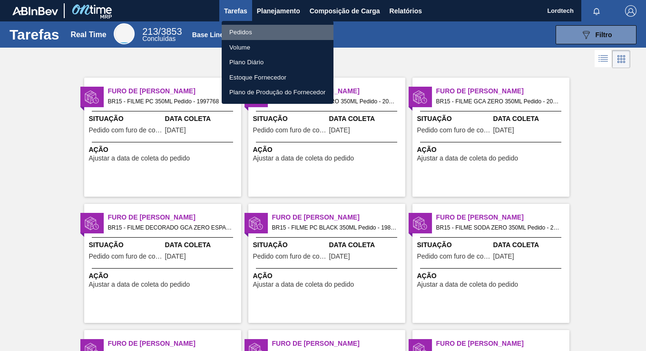
click at [235, 32] on li "Pedidos" at bounding box center [278, 32] width 112 height 15
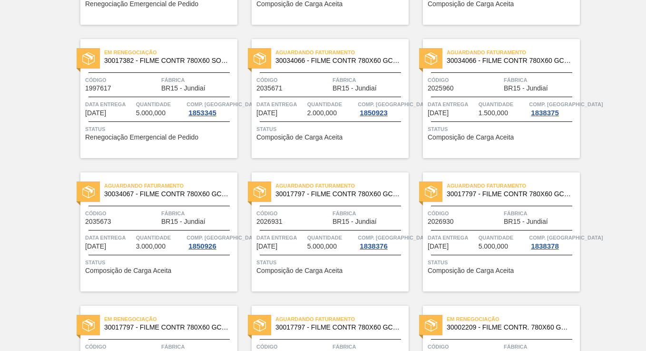
scroll to position [333, 0]
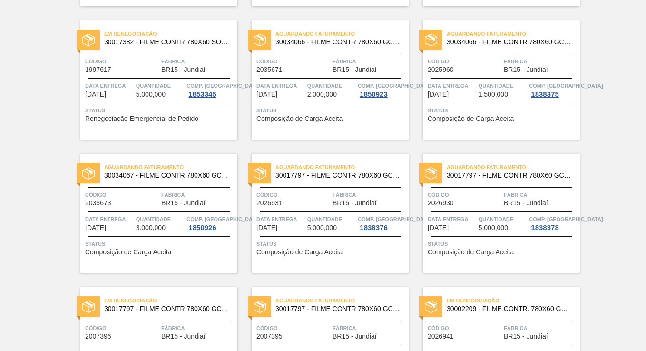
click at [507, 77] on div "Aguardando Faturamento 30034066 - FILME CONTR 780X60 GCA LT350 MP NIV24 Código …" at bounding box center [501, 79] width 157 height 119
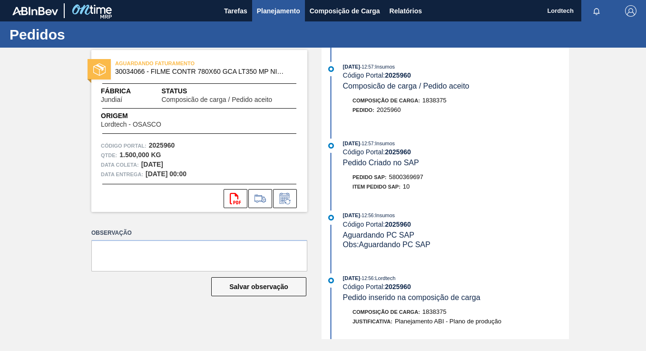
click at [286, 11] on span "Planejamento" at bounding box center [278, 10] width 43 height 11
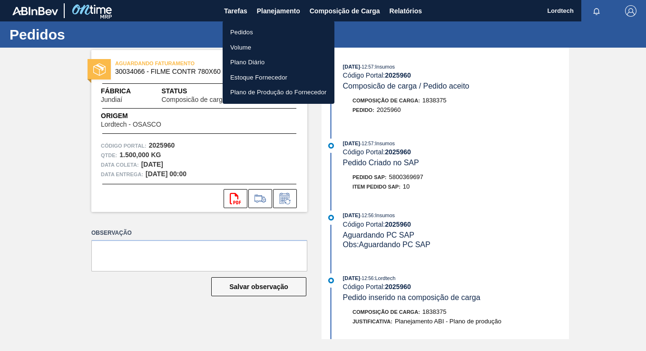
click at [240, 28] on li "Pedidos" at bounding box center [279, 32] width 112 height 15
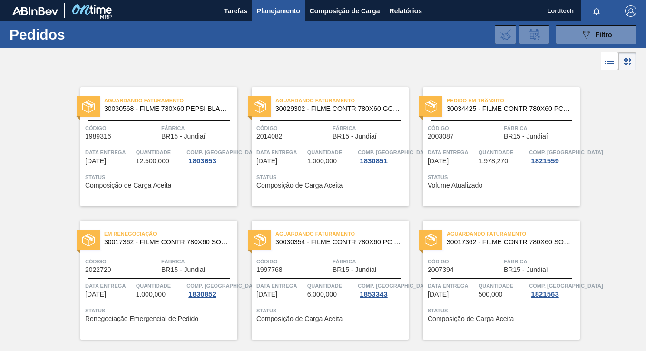
click at [208, 145] on div at bounding box center [158, 145] width 141 height 0
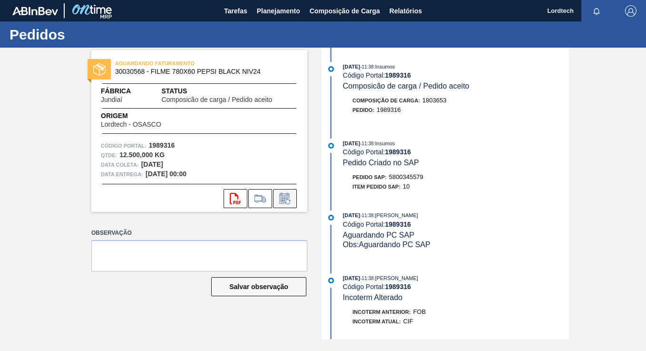
click at [288, 193] on icon at bounding box center [284, 198] width 15 height 11
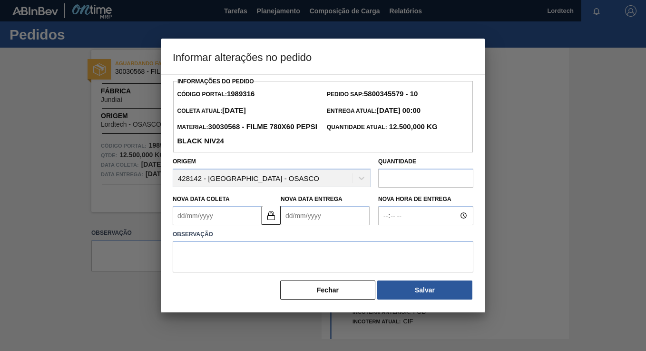
click at [234, 217] on Coleta1989316 "Nova Data Coleta" at bounding box center [217, 215] width 89 height 19
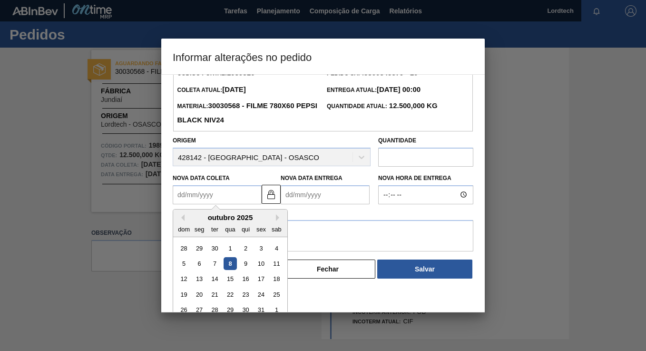
scroll to position [32, 0]
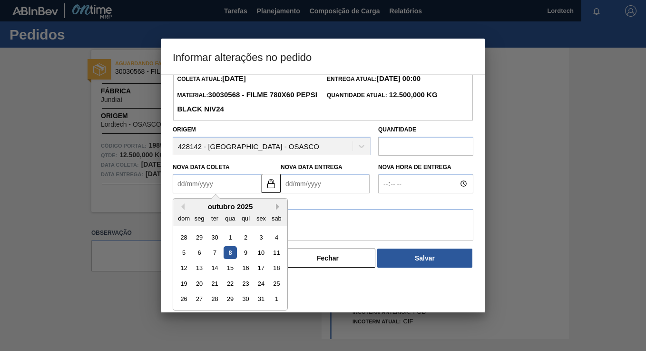
click at [276, 204] on button "Next Month" at bounding box center [279, 206] width 7 height 7
click at [199, 250] on div "3" at bounding box center [199, 252] width 13 height 13
type Coleta1989316 "03/11/2025"
type Entrega1989316 "05/11/2025"
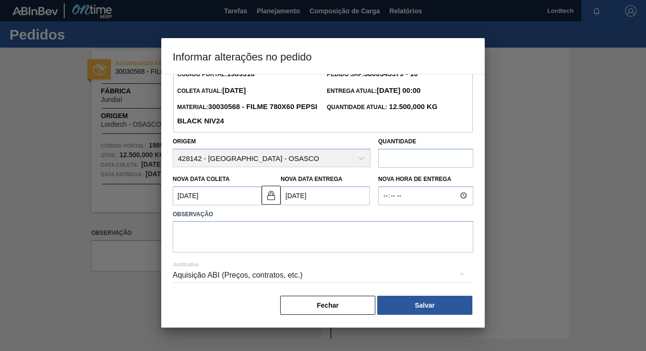
scroll to position [20, 0]
click at [194, 239] on textarea at bounding box center [323, 236] width 301 height 31
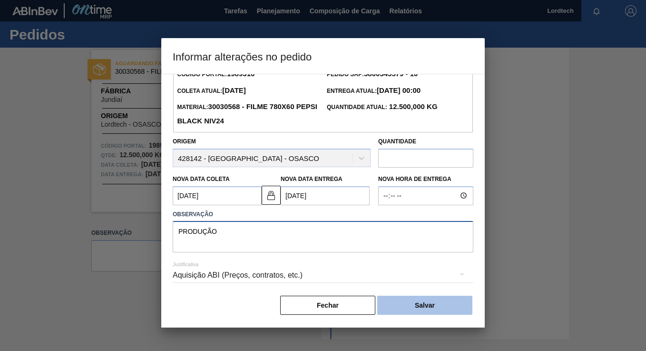
type textarea "PRODUÇÃO"
click at [425, 305] on button "Salvar" at bounding box center [424, 304] width 95 height 19
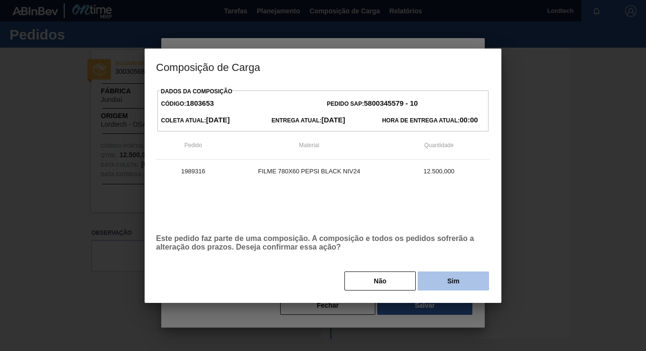
click at [452, 278] on button "Sim" at bounding box center [453, 280] width 71 height 19
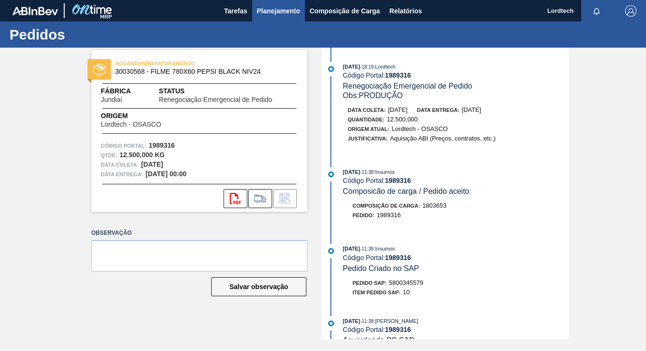
click at [264, 6] on span "Planejamento" at bounding box center [278, 10] width 43 height 11
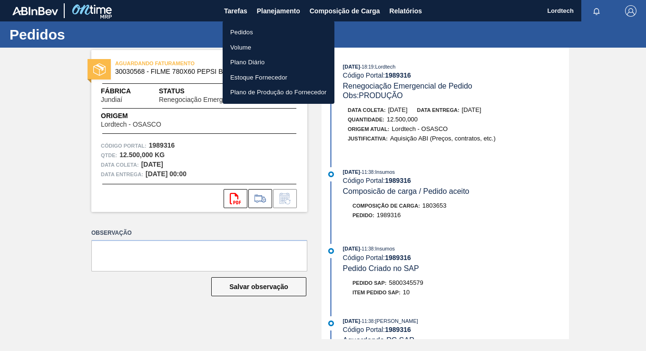
click at [239, 28] on li "Pedidos" at bounding box center [279, 32] width 112 height 15
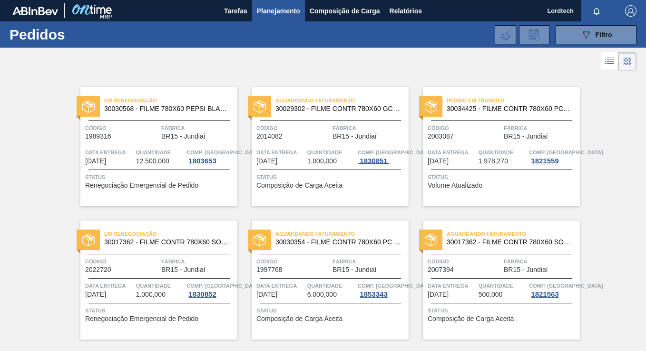
scroll to position [48, 0]
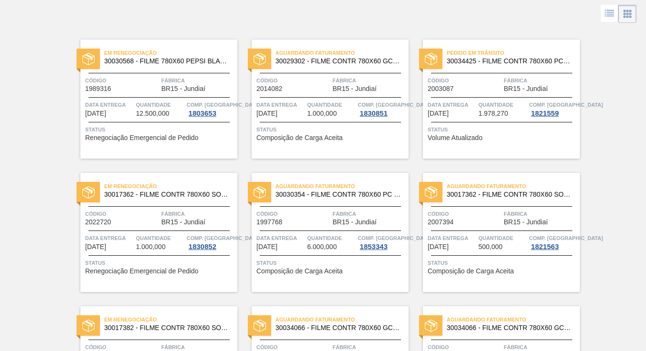
click at [307, 218] on span "Código" at bounding box center [293, 214] width 74 height 10
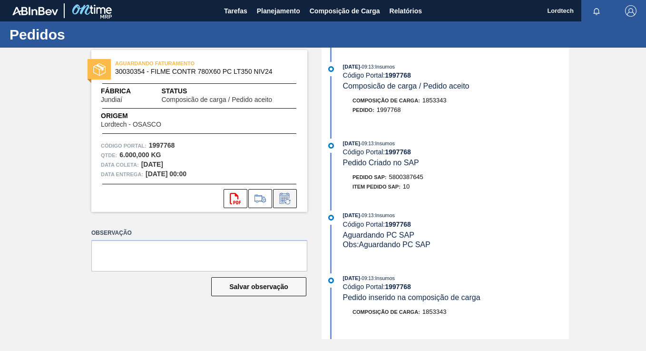
click at [289, 197] on icon at bounding box center [285, 198] width 10 height 11
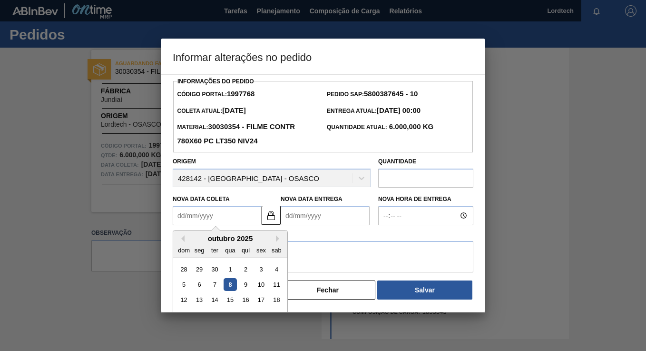
click at [239, 218] on Coleta1997768 "Nova Data Coleta" at bounding box center [217, 215] width 89 height 19
click at [277, 236] on button "Next Month" at bounding box center [279, 238] width 7 height 7
click at [202, 284] on div "3" at bounding box center [199, 284] width 13 height 13
type Coleta1997768 "03/11/2025"
type Entrega1997768 "05/11/2025"
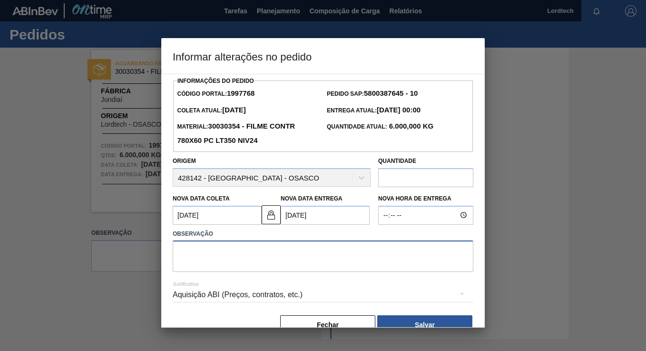
click at [208, 252] on textarea at bounding box center [323, 255] width 301 height 31
type textarea "PRODUÇÃO"
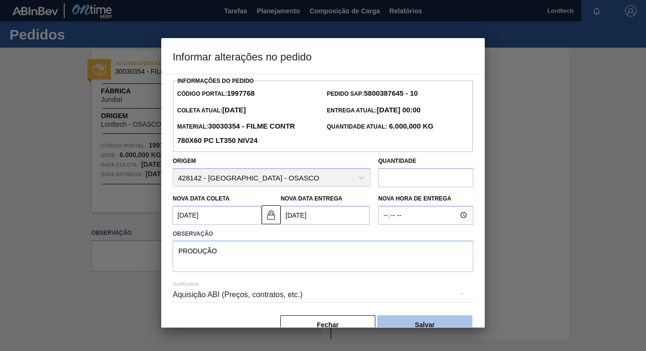
click at [426, 320] on button "Salvar" at bounding box center [424, 324] width 95 height 19
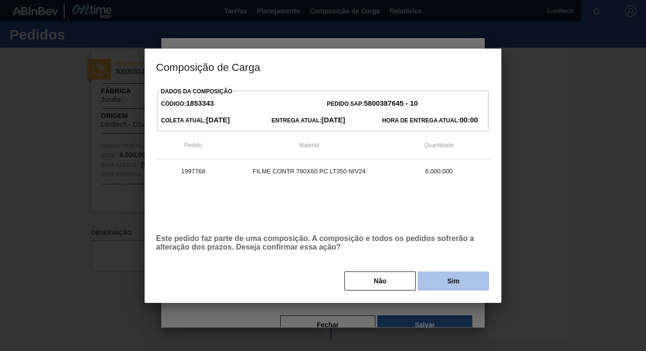
click at [439, 280] on button "Sim" at bounding box center [453, 280] width 71 height 19
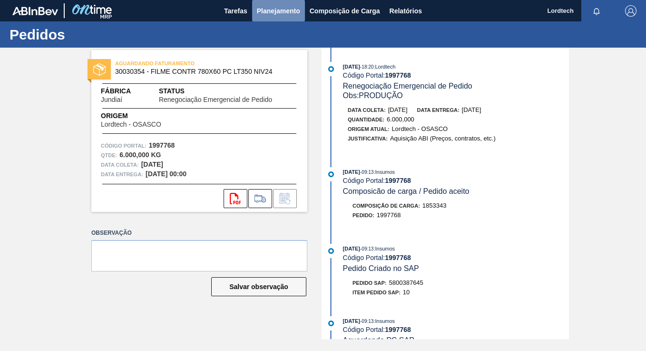
click at [284, 10] on span "Planejamento" at bounding box center [278, 10] width 43 height 11
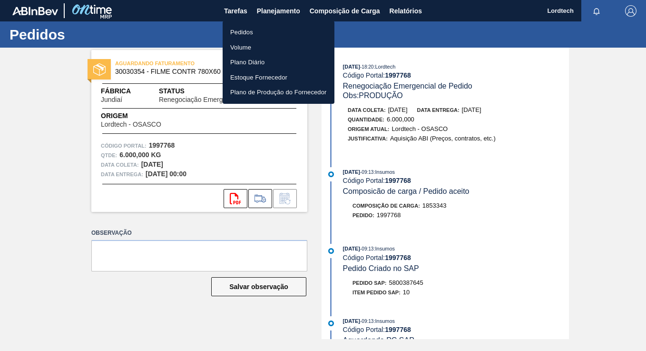
click at [244, 30] on li "Pedidos" at bounding box center [279, 32] width 112 height 15
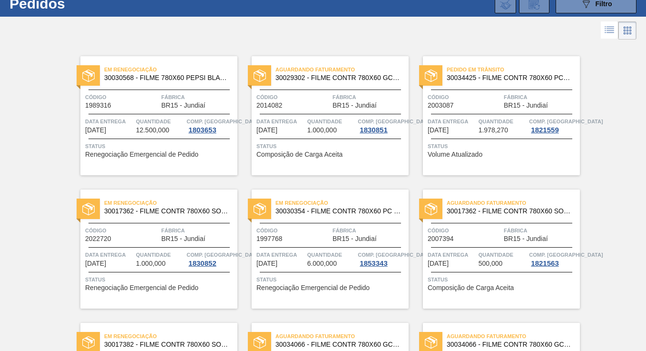
scroll to position [48, 0]
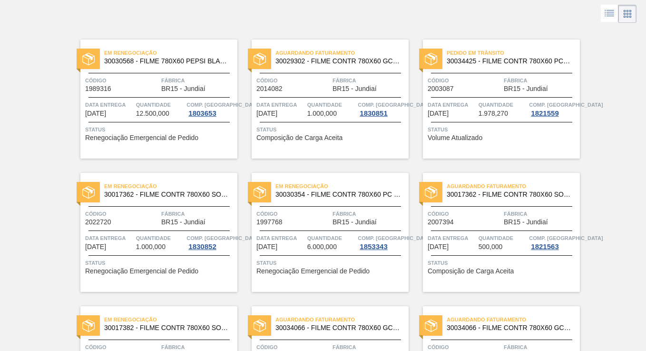
click at [514, 215] on span "Fábrica" at bounding box center [541, 214] width 74 height 10
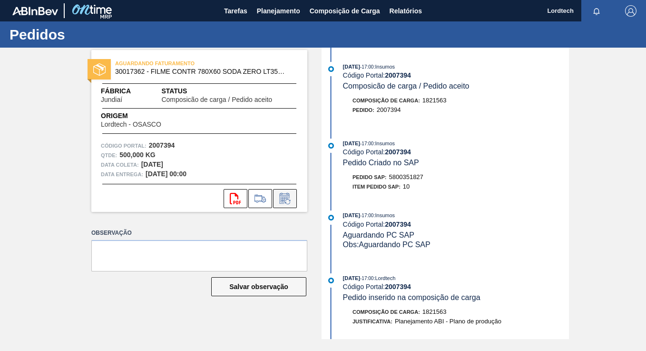
click at [282, 196] on icon at bounding box center [284, 198] width 15 height 11
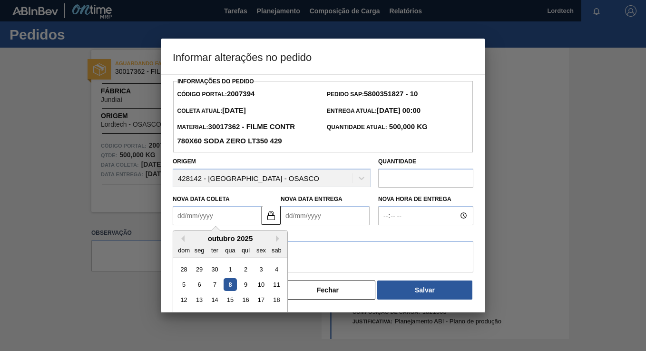
click at [245, 215] on Coleta2007394 "Nova Data Coleta" at bounding box center [217, 215] width 89 height 19
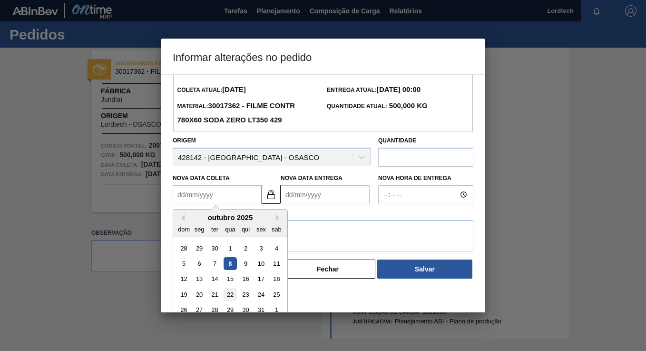
scroll to position [32, 0]
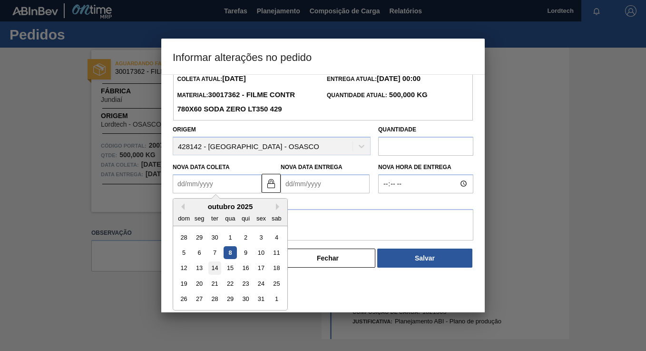
click at [214, 265] on div "14" at bounding box center [214, 267] width 13 height 13
type Coleta2007394 "14/10/2025"
type Entrega2007394 "16/10/2025"
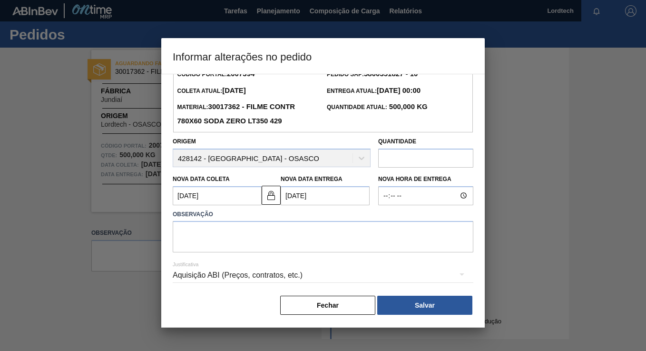
scroll to position [20, 0]
click at [196, 230] on textarea at bounding box center [323, 236] width 301 height 31
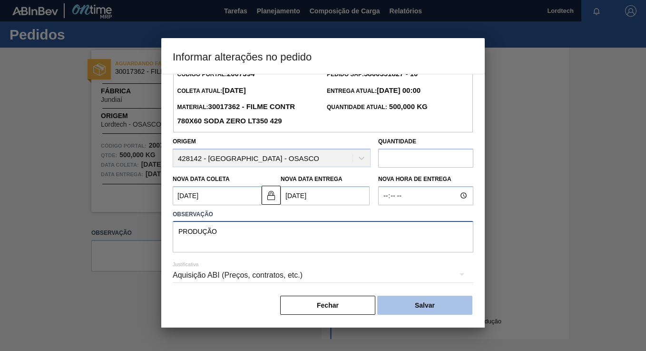
type textarea "PRODUÇÃO"
click at [425, 306] on button "Salvar" at bounding box center [424, 304] width 95 height 19
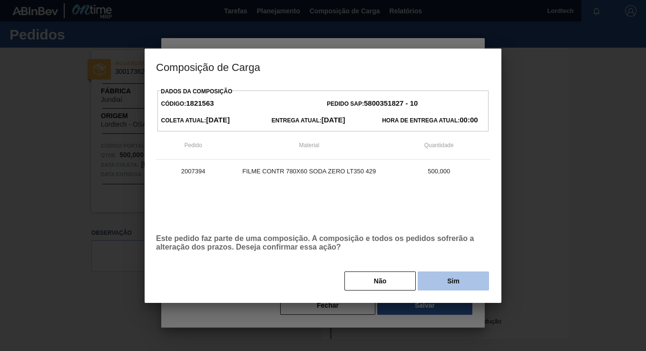
click at [451, 280] on button "Sim" at bounding box center [453, 280] width 71 height 19
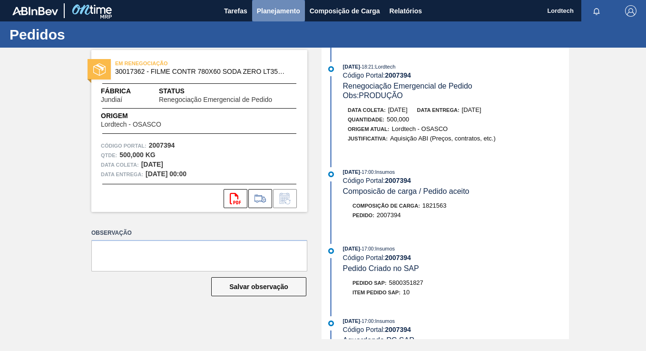
click at [276, 11] on span "Planejamento" at bounding box center [278, 10] width 43 height 11
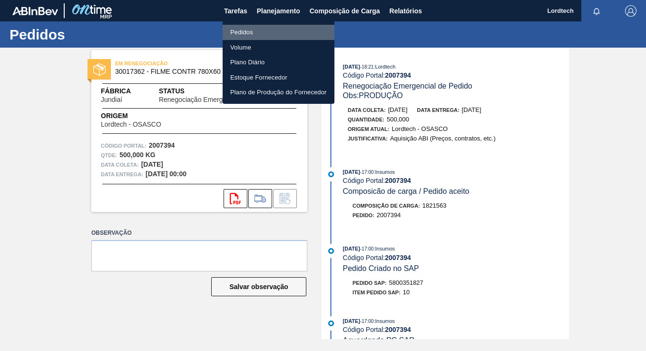
click at [246, 30] on li "Pedidos" at bounding box center [279, 32] width 112 height 15
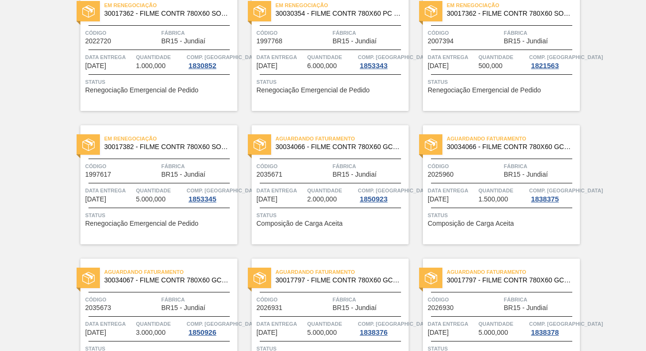
scroll to position [238, 0]
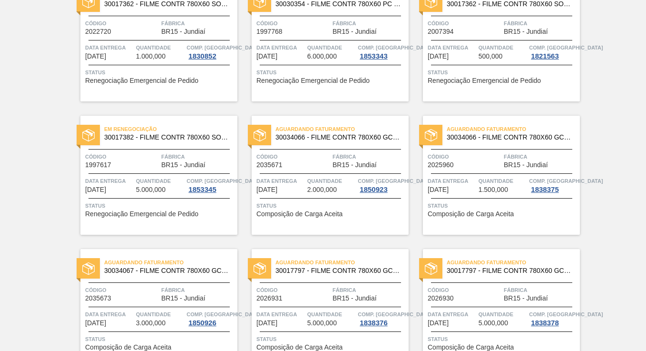
click at [317, 170] on div "Aguardando Faturamento 30034066 - FILME CONTR 780X60 GCA LT350 MP NIV24 Código …" at bounding box center [330, 175] width 157 height 119
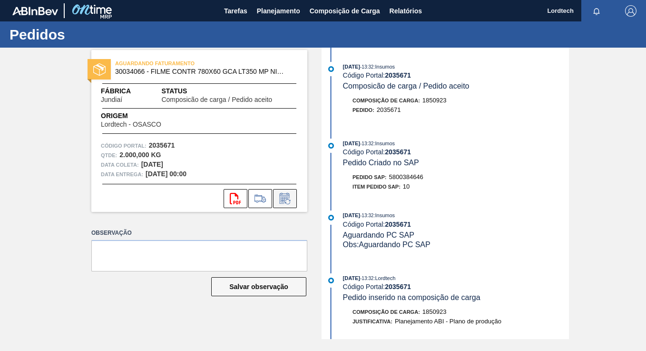
click at [283, 194] on icon at bounding box center [285, 198] width 10 height 11
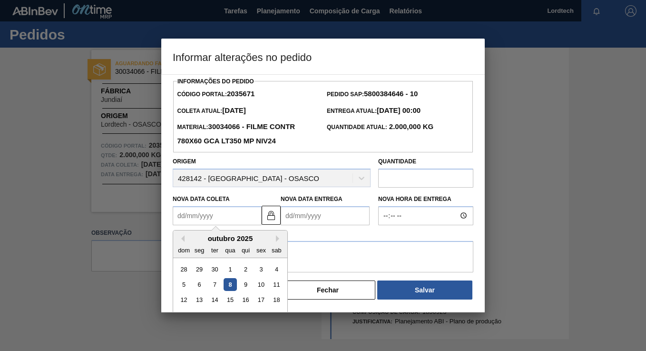
click at [228, 217] on Coleta2035671 "Nova Data Coleta" at bounding box center [217, 215] width 89 height 19
click at [225, 214] on Coleta2035671 "Nova Data Coleta" at bounding box center [217, 215] width 89 height 19
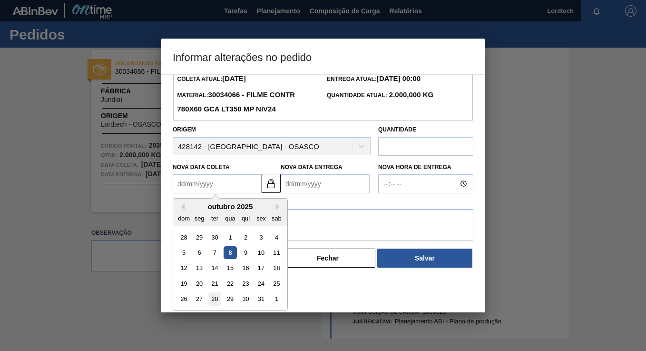
click at [217, 298] on div "28" at bounding box center [214, 298] width 13 height 13
type Coleta2035671 "28/10/2025"
type Entrega2035671 "30/10/2025"
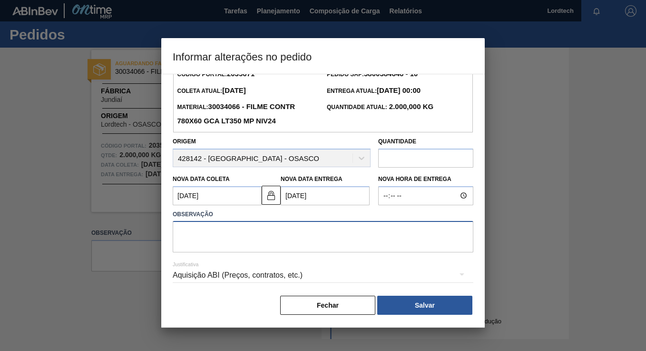
click at [220, 224] on textarea at bounding box center [323, 236] width 301 height 31
type textarea "PRODUÇÃO"
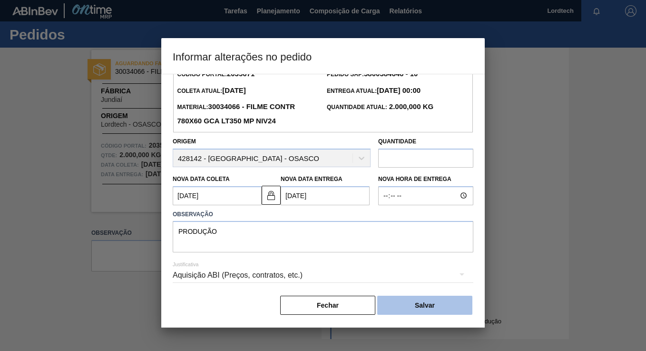
click at [424, 303] on button "Salvar" at bounding box center [424, 304] width 95 height 19
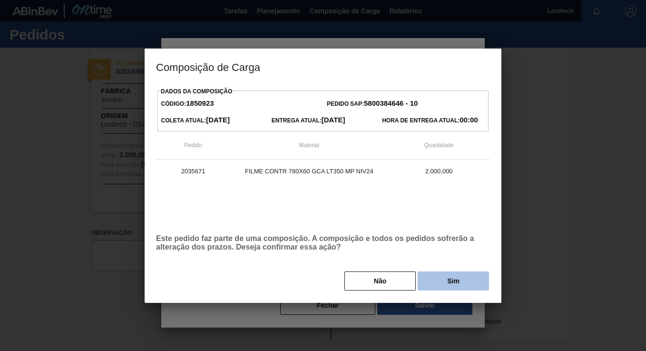
click at [448, 275] on button "Sim" at bounding box center [453, 280] width 71 height 19
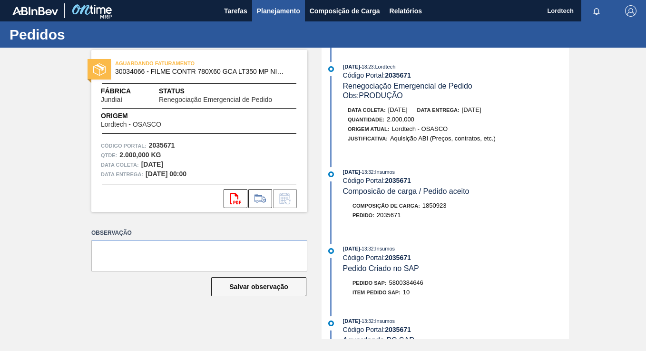
click at [278, 10] on span "Planejamento" at bounding box center [278, 10] width 43 height 11
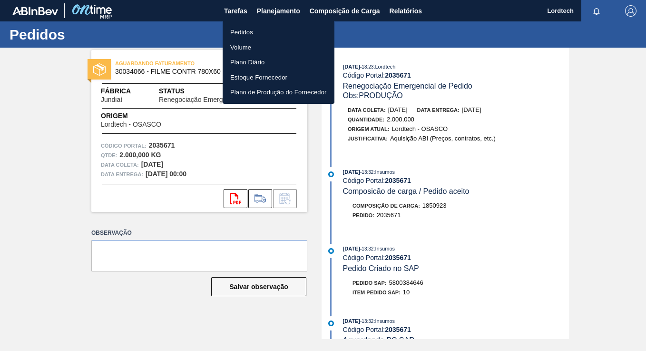
click at [249, 29] on li "Pedidos" at bounding box center [279, 32] width 112 height 15
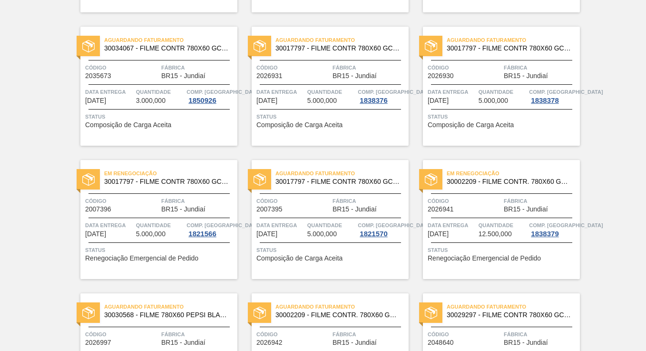
scroll to position [476, 0]
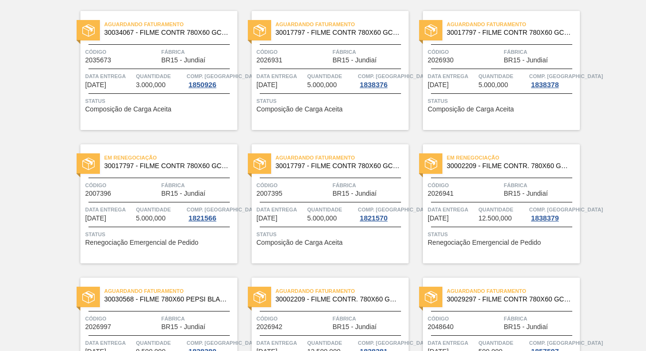
click at [172, 78] on span "Quantidade" at bounding box center [160, 76] width 49 height 10
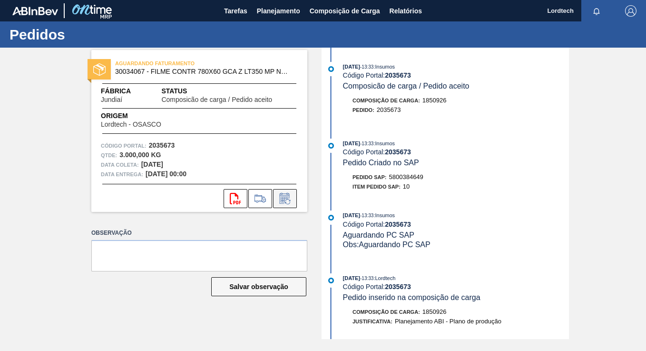
click at [285, 195] on icon at bounding box center [285, 198] width 10 height 11
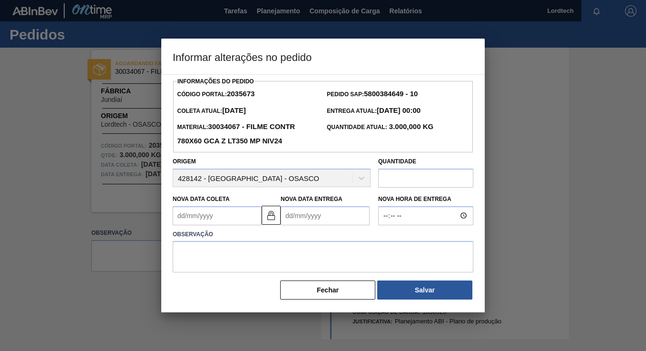
click at [219, 214] on Coleta2035673 "Nova Data Coleta" at bounding box center [217, 215] width 89 height 19
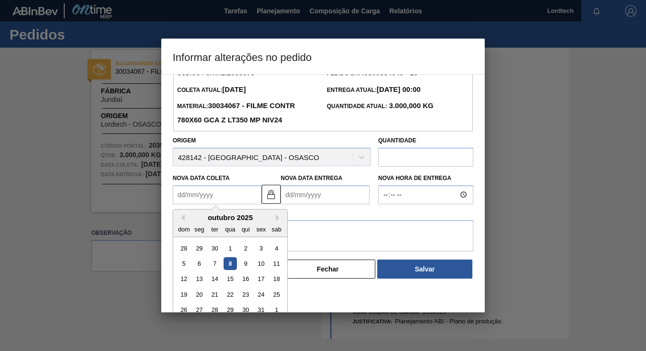
scroll to position [32, 0]
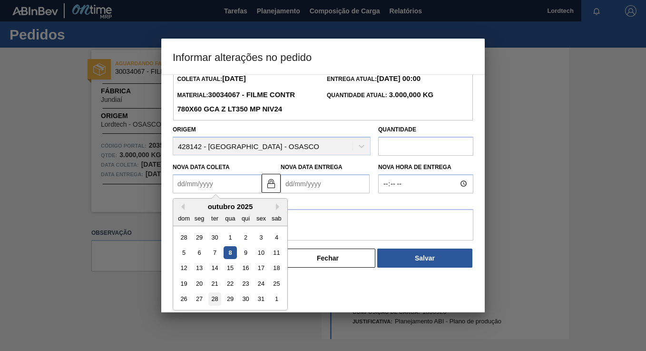
click at [215, 296] on div "28" at bounding box center [214, 298] width 13 height 13
type Coleta2035673 "28/10/2025"
type Entrega2035673 "30/10/2025"
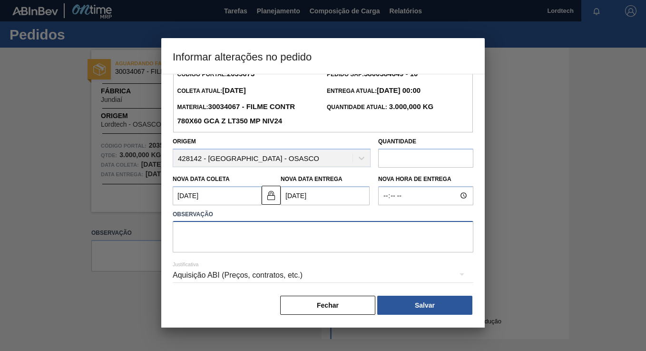
click at [217, 242] on textarea at bounding box center [323, 236] width 301 height 31
type textarea "PRODUÇÃO"
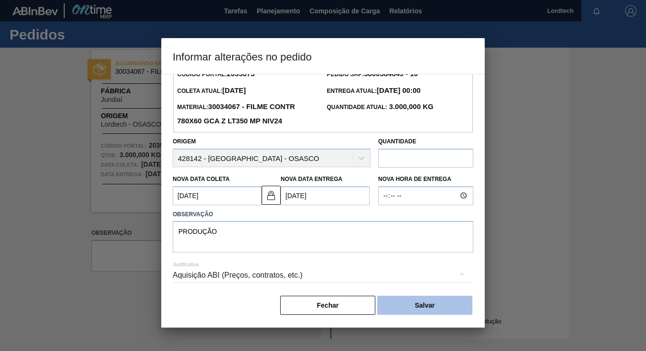
click at [421, 302] on button "Salvar" at bounding box center [424, 304] width 95 height 19
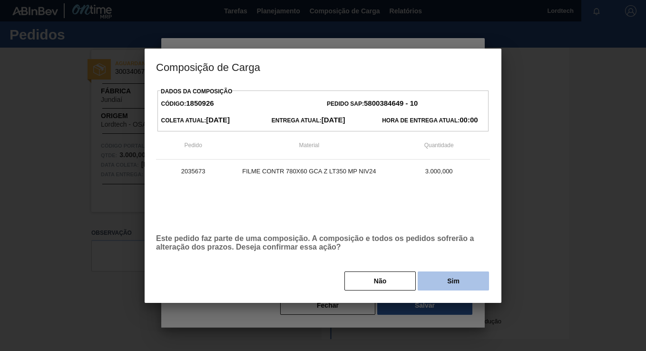
click at [446, 281] on button "Sim" at bounding box center [453, 280] width 71 height 19
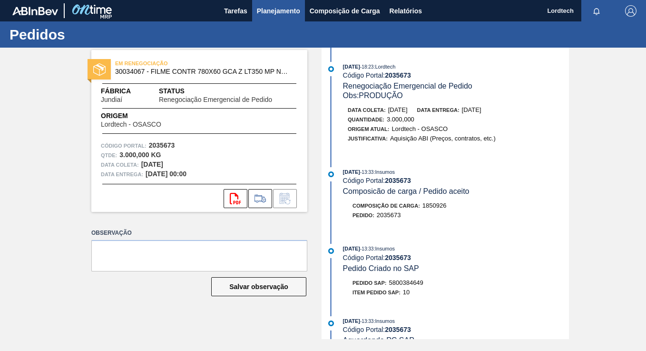
click at [277, 8] on span "Planejamento" at bounding box center [278, 10] width 43 height 11
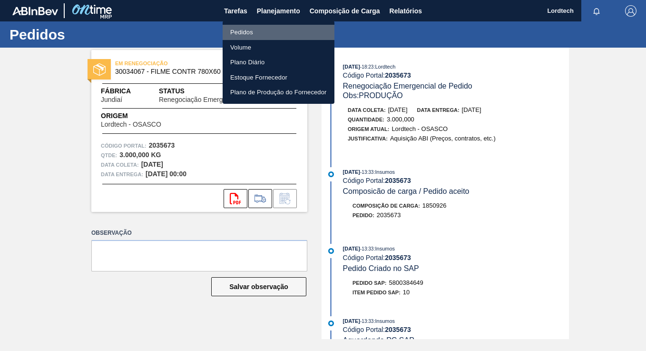
click at [243, 31] on li "Pedidos" at bounding box center [279, 32] width 112 height 15
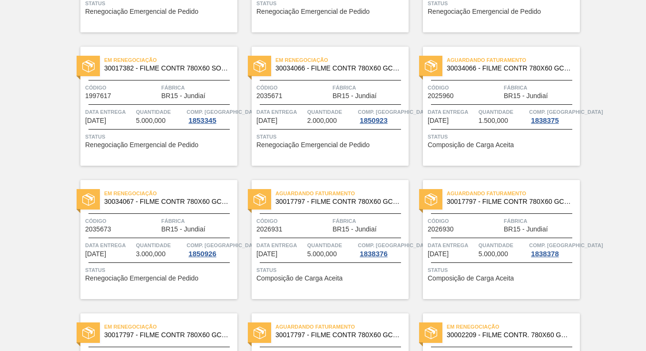
scroll to position [333, 0]
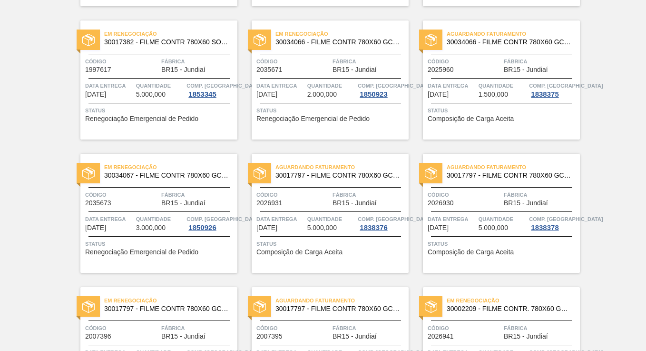
click at [338, 224] on div "Quantidade 5.000,000" at bounding box center [331, 222] width 49 height 17
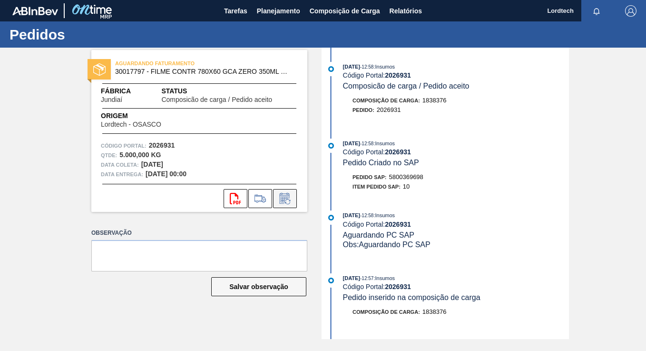
click at [292, 198] on icon at bounding box center [284, 198] width 15 height 11
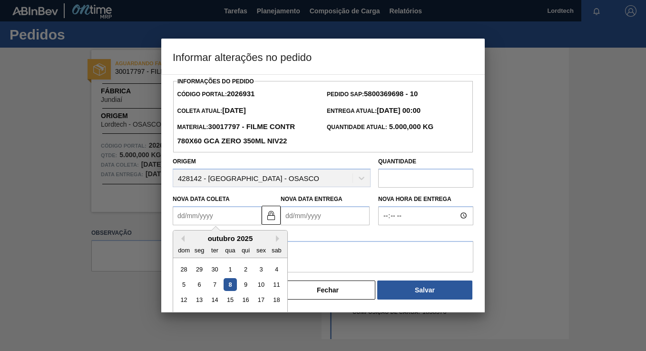
click at [234, 218] on Coleta2026931 "Nova Data Coleta" at bounding box center [217, 215] width 89 height 19
click at [231, 217] on Coleta2026931 "Nova Data Coleta" at bounding box center [217, 215] width 89 height 19
click at [220, 220] on Coleta2026931 "Nova Data Coleta" at bounding box center [217, 215] width 89 height 19
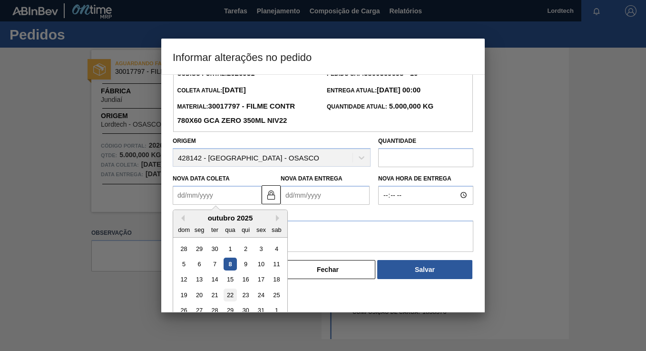
scroll to position [32, 0]
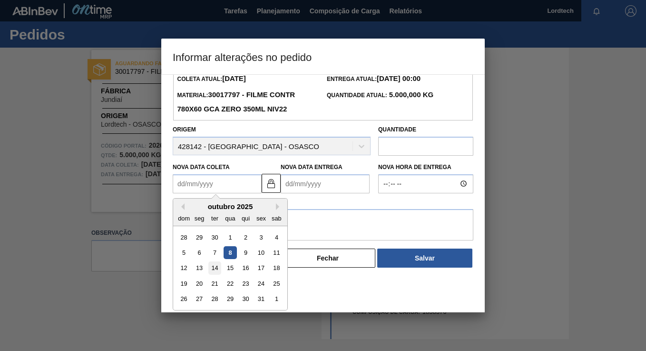
click at [217, 270] on div "14" at bounding box center [214, 267] width 13 height 13
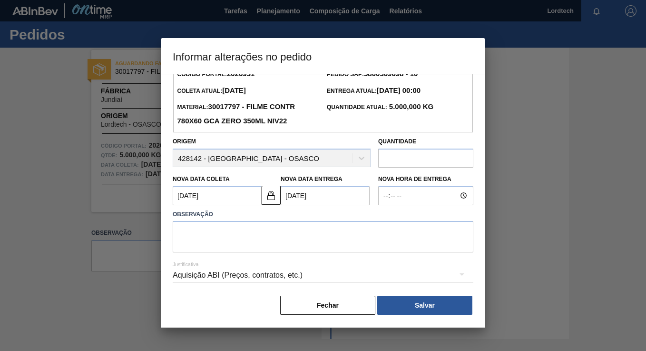
type Coleta2026931 "14/10/2025"
type Entrega2026931 "16/10/2025"
click at [225, 197] on Coleta2026931 "14/10/2025" at bounding box center [217, 195] width 89 height 19
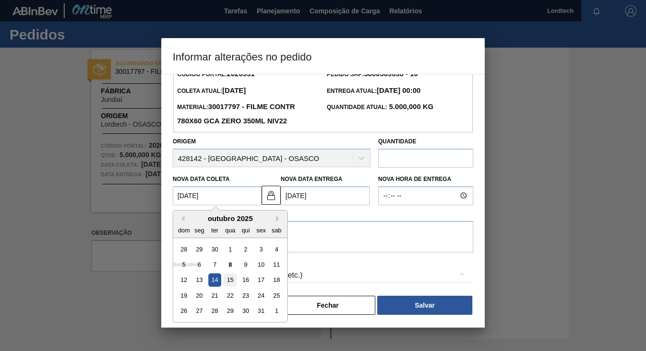
click at [230, 276] on div "15" at bounding box center [230, 279] width 13 height 13
type Coleta2026931 "15/10/2025"
type Entrega2026931 "17/10/2025"
click at [242, 196] on Coleta2026931 "15/10/2025" at bounding box center [217, 195] width 89 height 19
click at [262, 279] on div "17" at bounding box center [260, 279] width 13 height 13
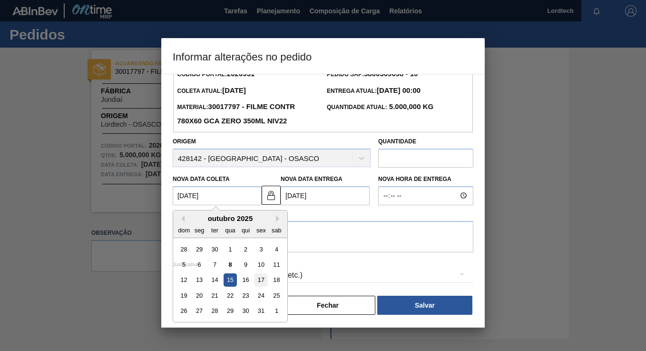
type Coleta2026931 "17/10/2025"
type Entrega2026931 "19/10/2025"
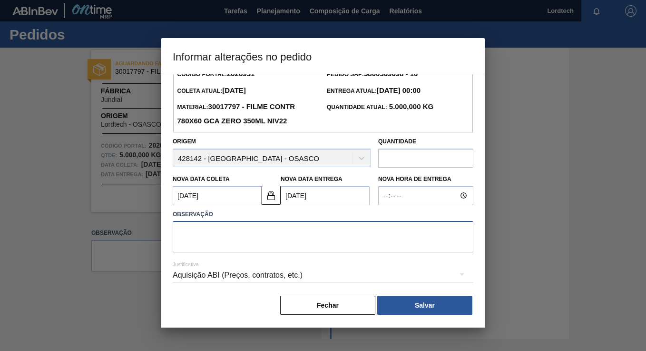
click at [192, 231] on textarea at bounding box center [323, 236] width 301 height 31
type textarea "PRODUÇAO"
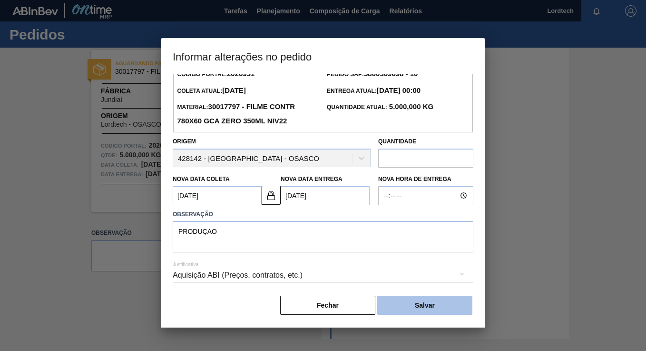
click at [417, 303] on button "Salvar" at bounding box center [424, 304] width 95 height 19
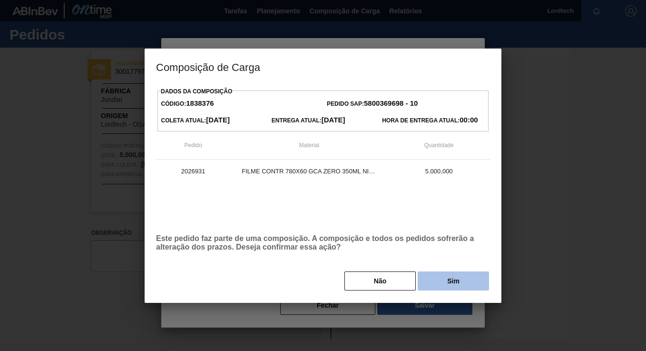
click at [443, 275] on button "Sim" at bounding box center [453, 280] width 71 height 19
